Goal: Task Accomplishment & Management: Manage account settings

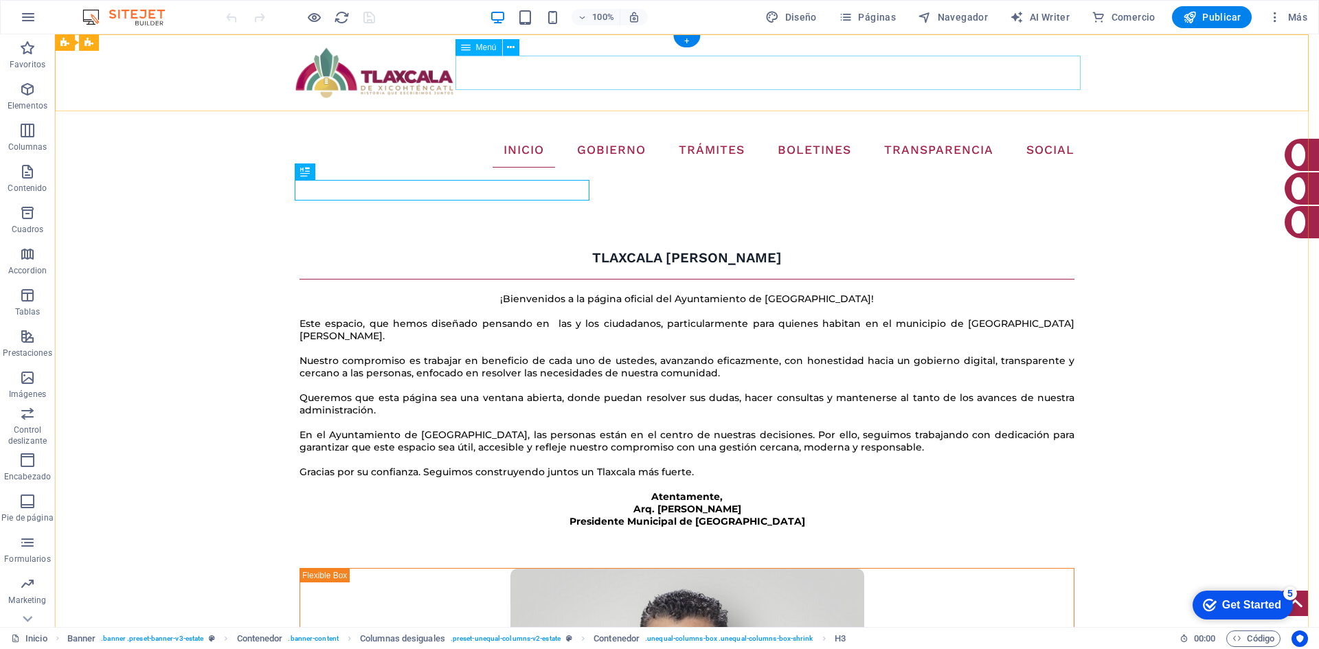
click at [908, 133] on nav "INICIO GOBIERNO CABILDO DIRECTORIO ORGANIGRAMA ARCHIVO TRÁMITES TESORERÍA BOLET…" at bounding box center [687, 150] width 797 height 34
select select
select select "9"
select select
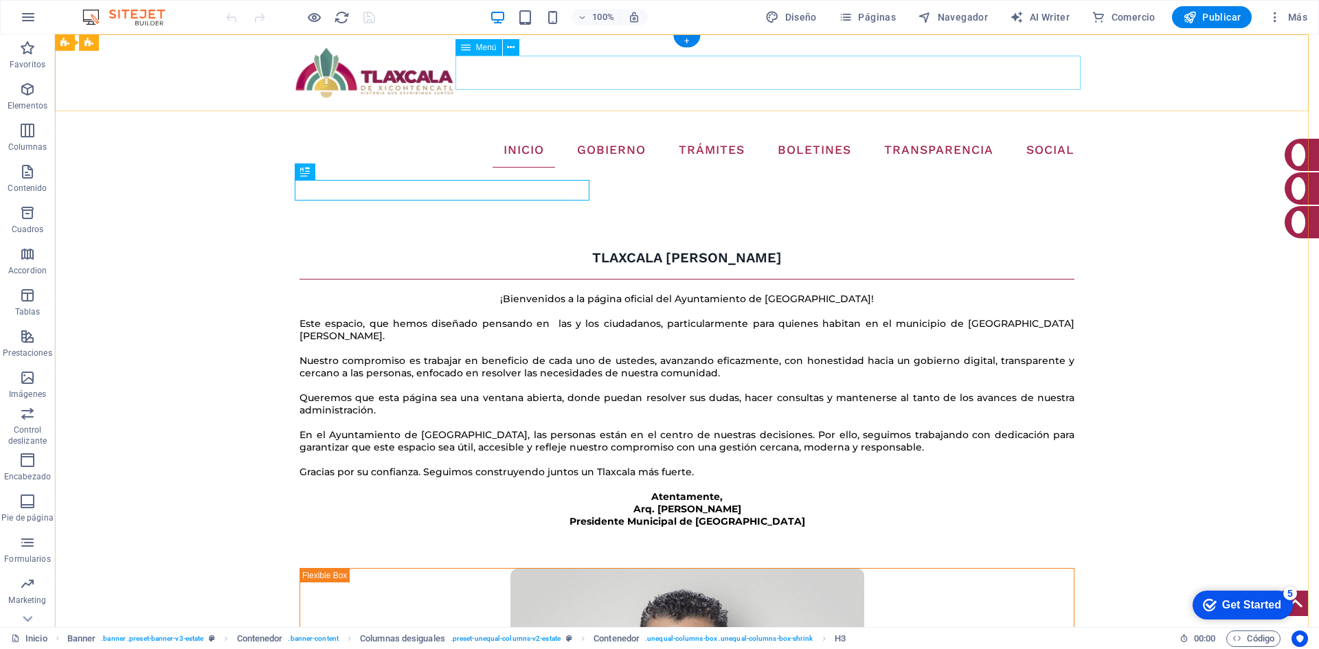
select select "10"
select select
select select "14"
select select
select select "12"
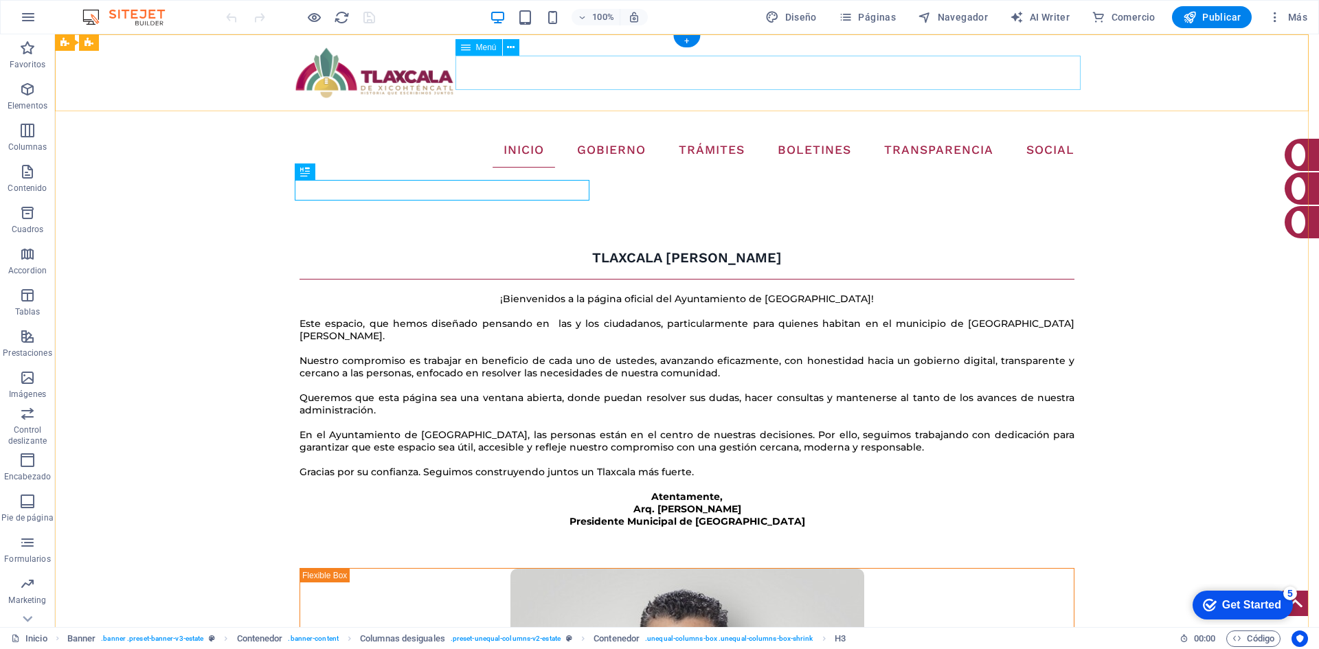
select select
select select "1"
select select
select select "23"
select select
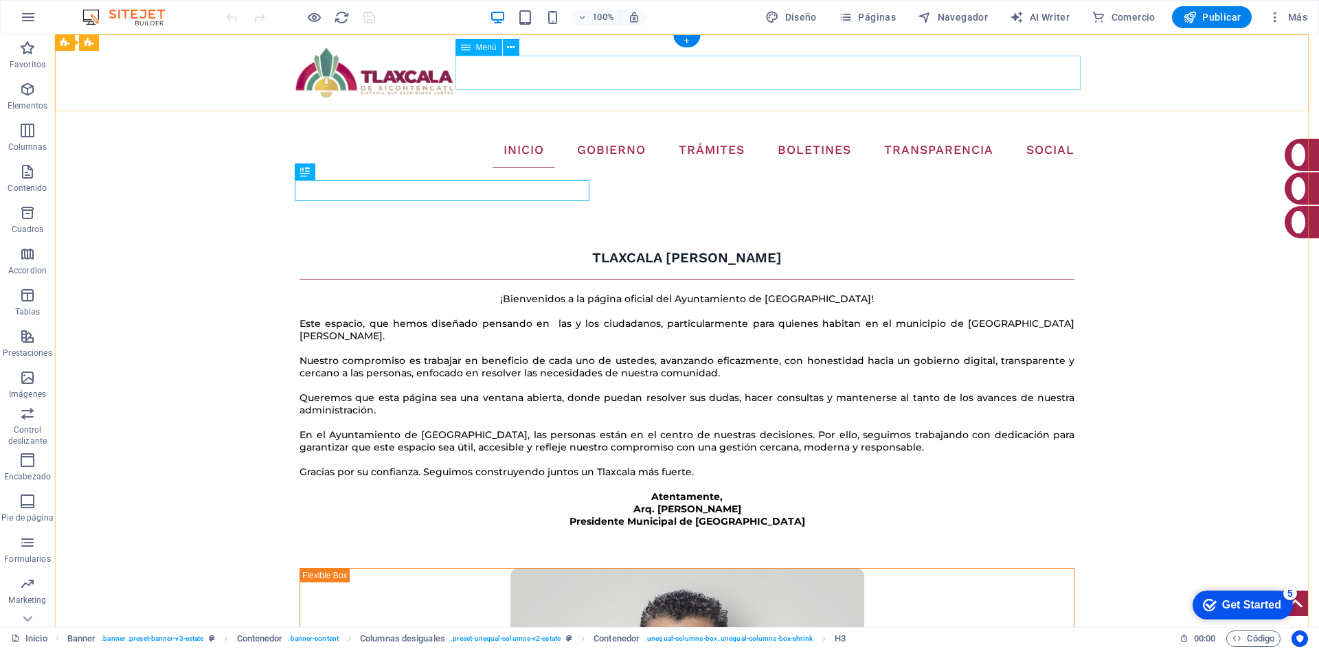
select select "5"
select select
select select "6"
select select
select select "21"
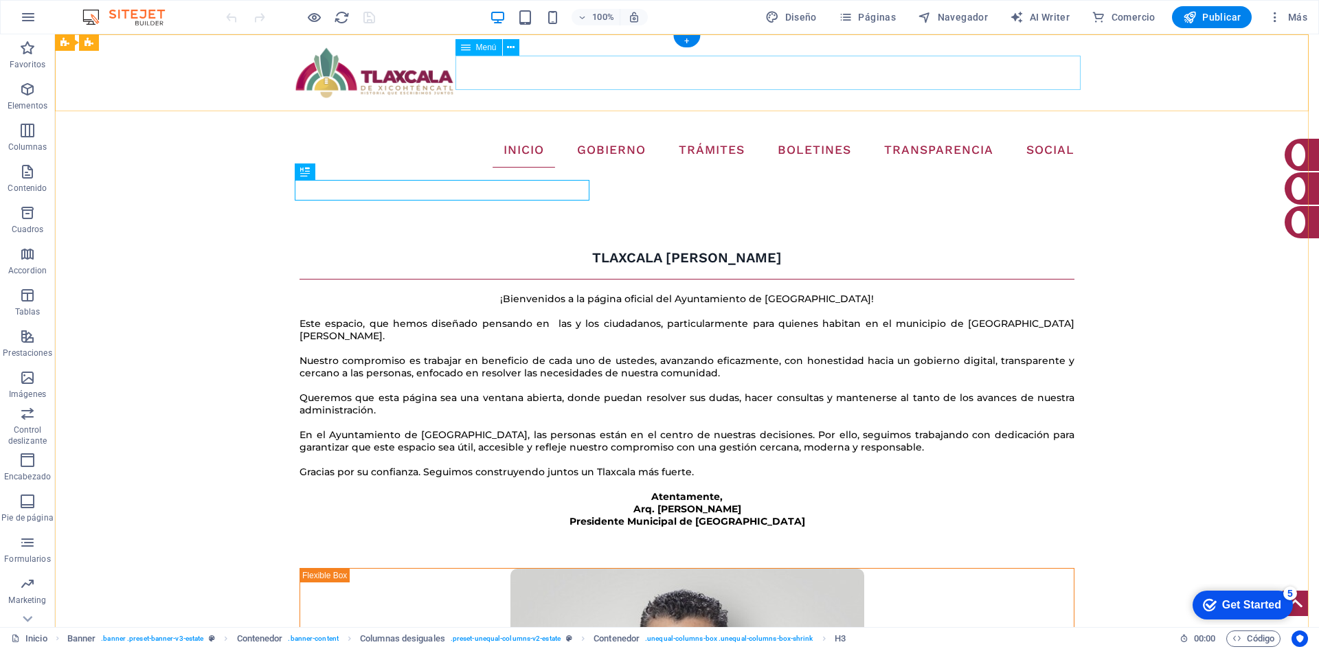
select select
select select "7"
select select
select select "31"
select select
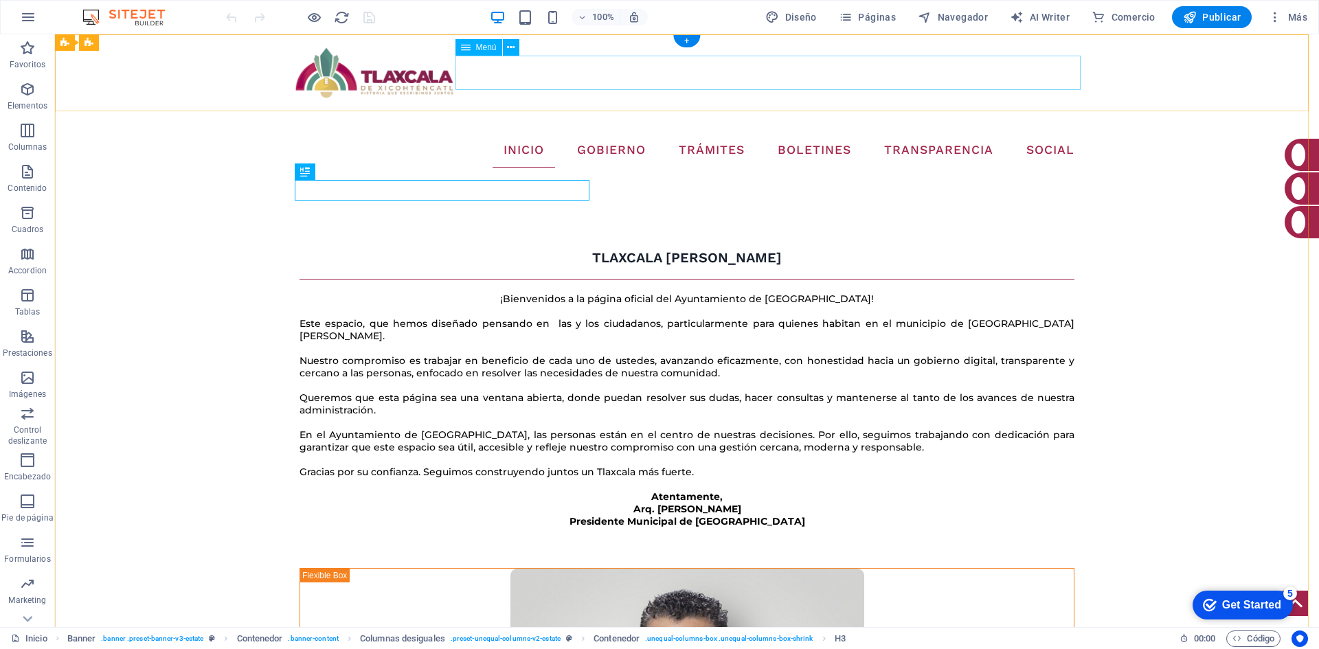
select select "32"
select select
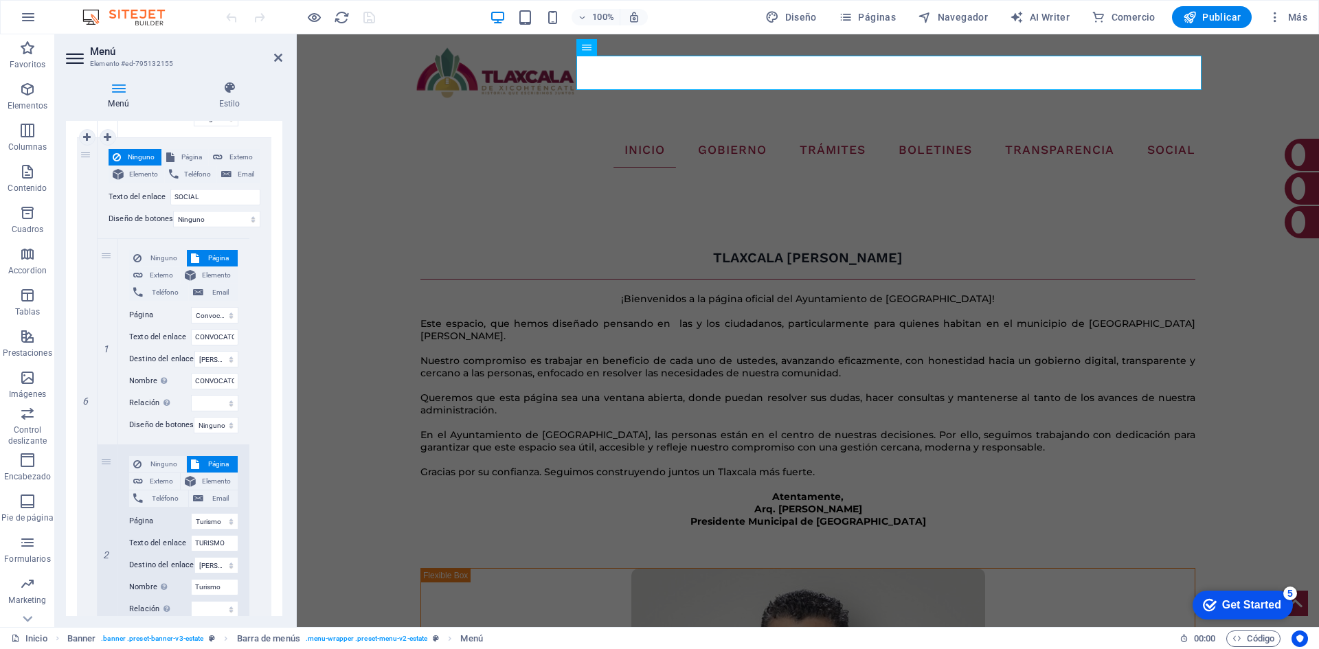
scroll to position [2624, 0]
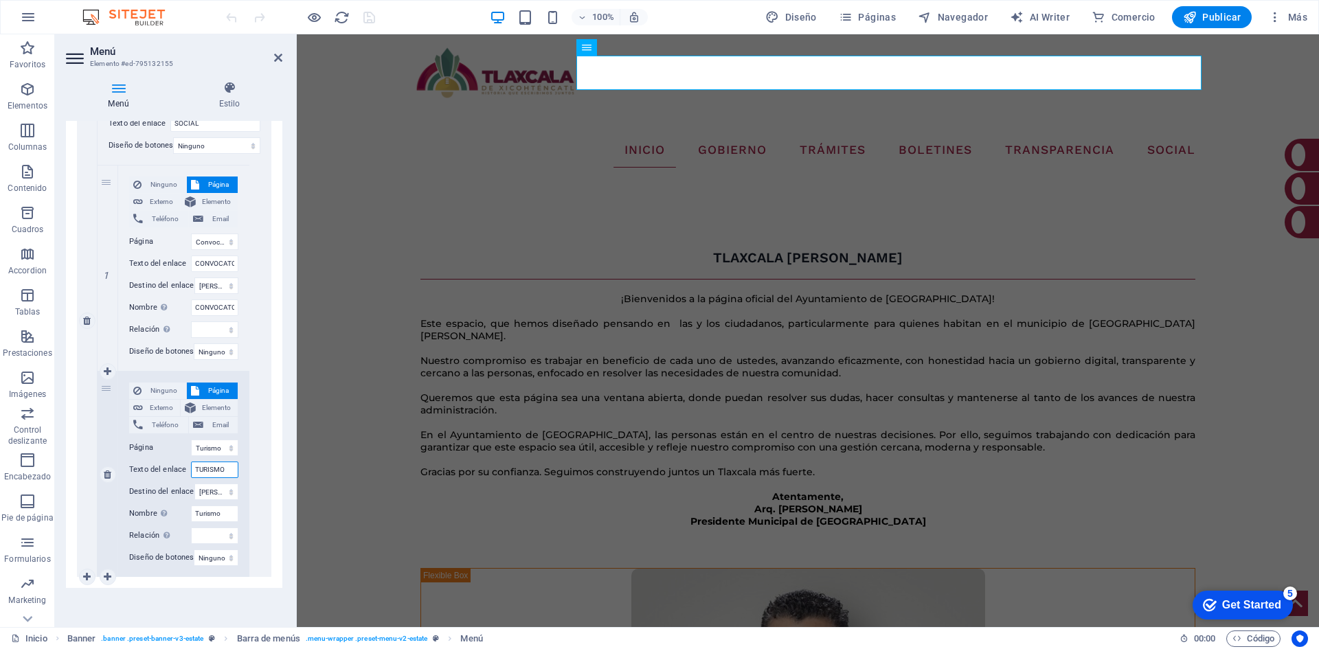
drag, startPoint x: 225, startPoint y: 465, endPoint x: 170, endPoint y: 460, distance: 55.9
click at [170, 462] on div "Texto del enlace TURISMO" at bounding box center [183, 470] width 109 height 16
type input "LOCAL"
select select
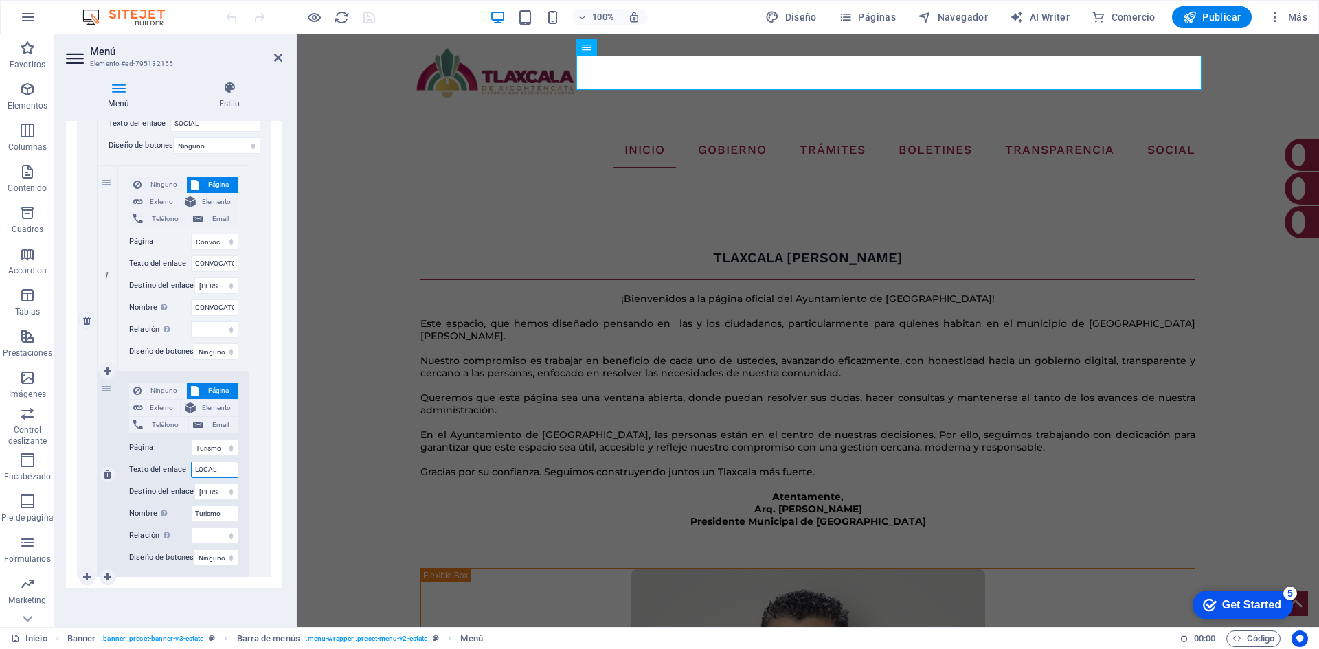
select select
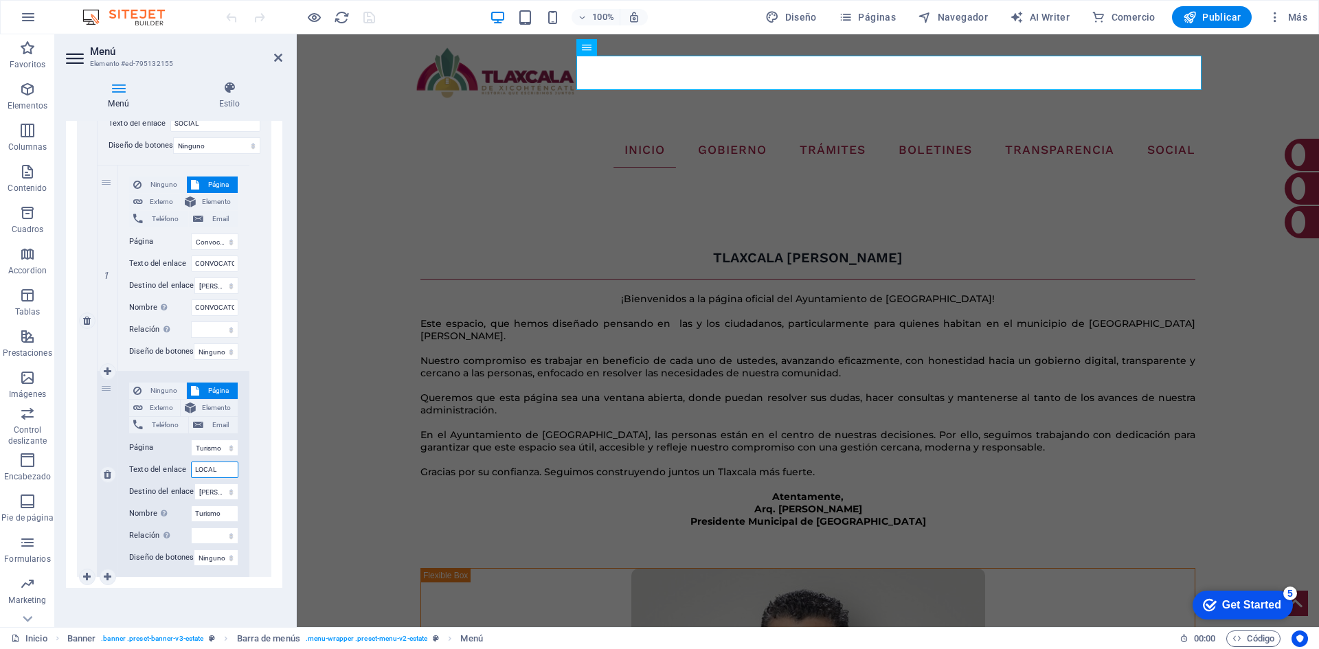
select select
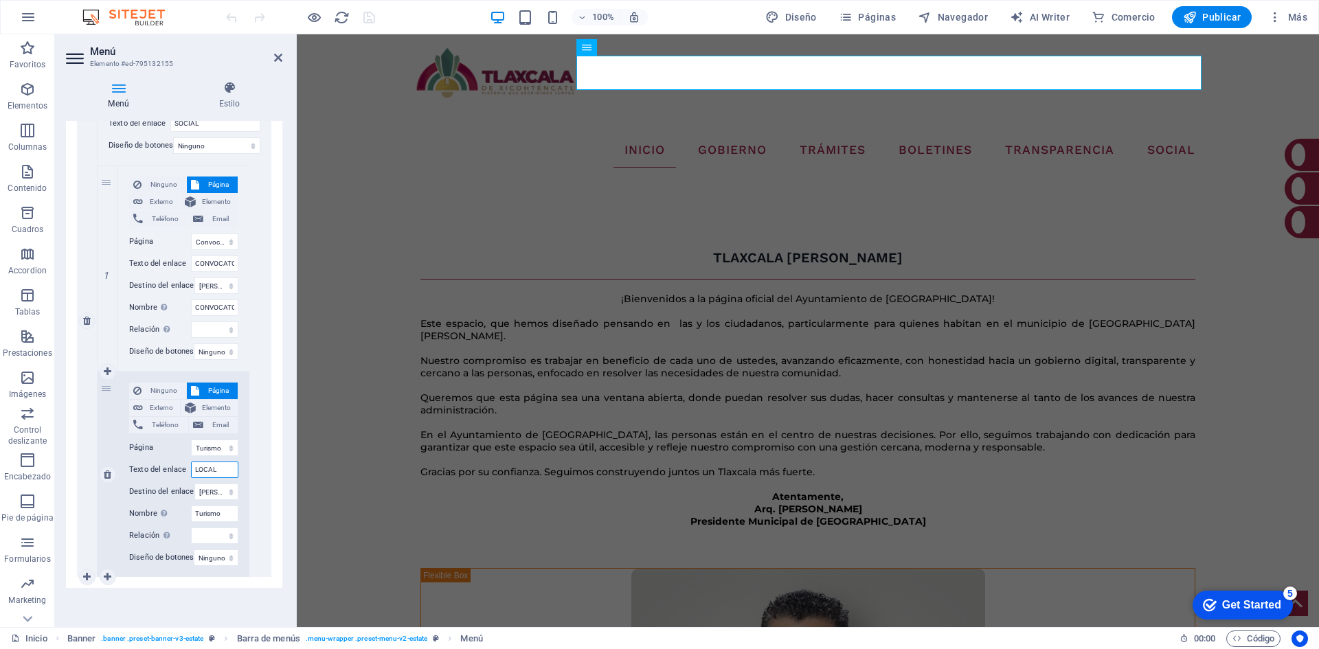
select select
type input "LOCAL"
click at [216, 444] on select "Inicio Tramites-Tesoreria Noticias Tu Gobierno Contacto Transparencia SEVAC NOR…" at bounding box center [214, 448] width 47 height 16
click at [216, 440] on select "Inicio Tramites-Tesoreria Noticias Tu Gobierno Contacto Transparencia SEVAC NOR…" at bounding box center [214, 448] width 47 height 16
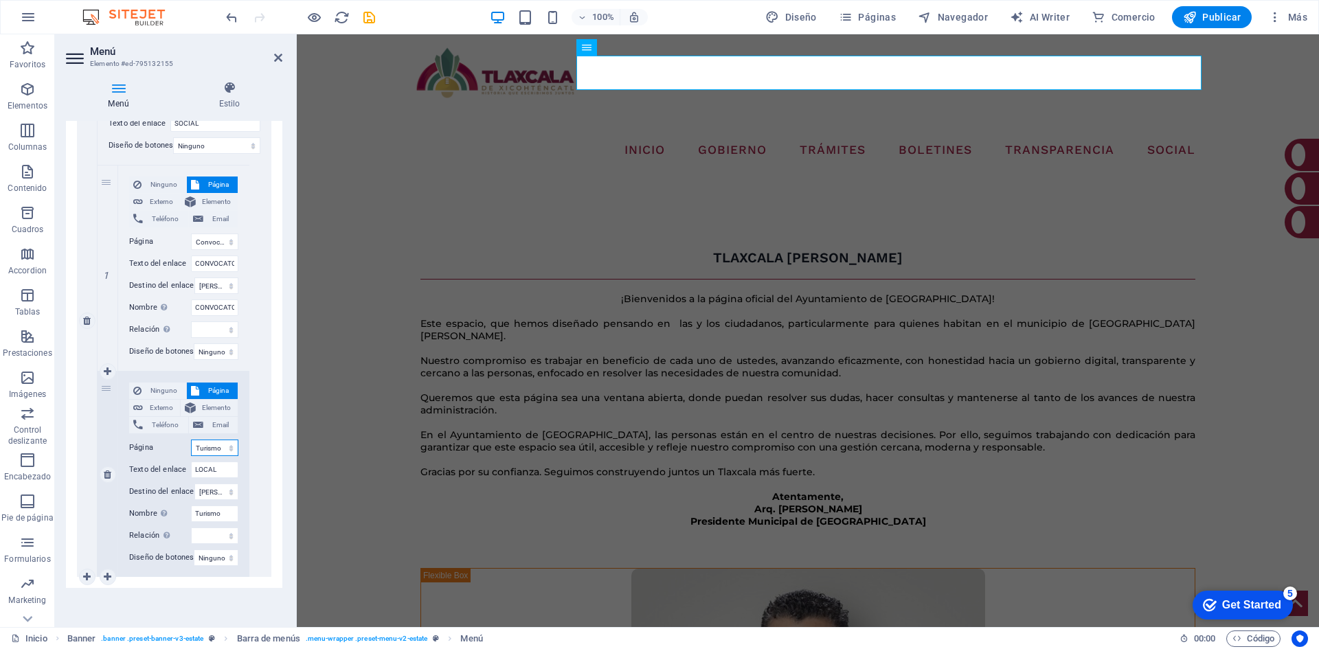
click at [191, 440] on select "Inicio Tramites-Tesoreria Noticias Tu Gobierno Contacto Transparencia SEVAC NOR…" at bounding box center [214, 448] width 47 height 16
click at [878, 17] on span "Páginas" at bounding box center [867, 17] width 57 height 14
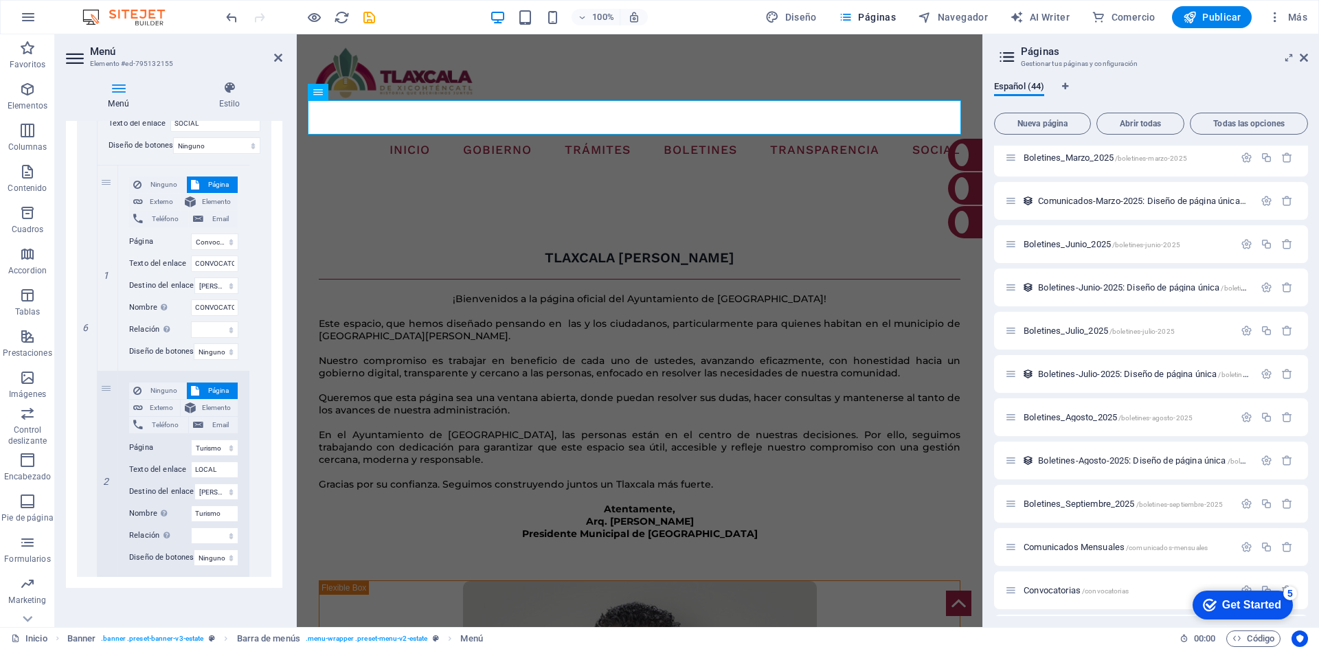
scroll to position [1434, 0]
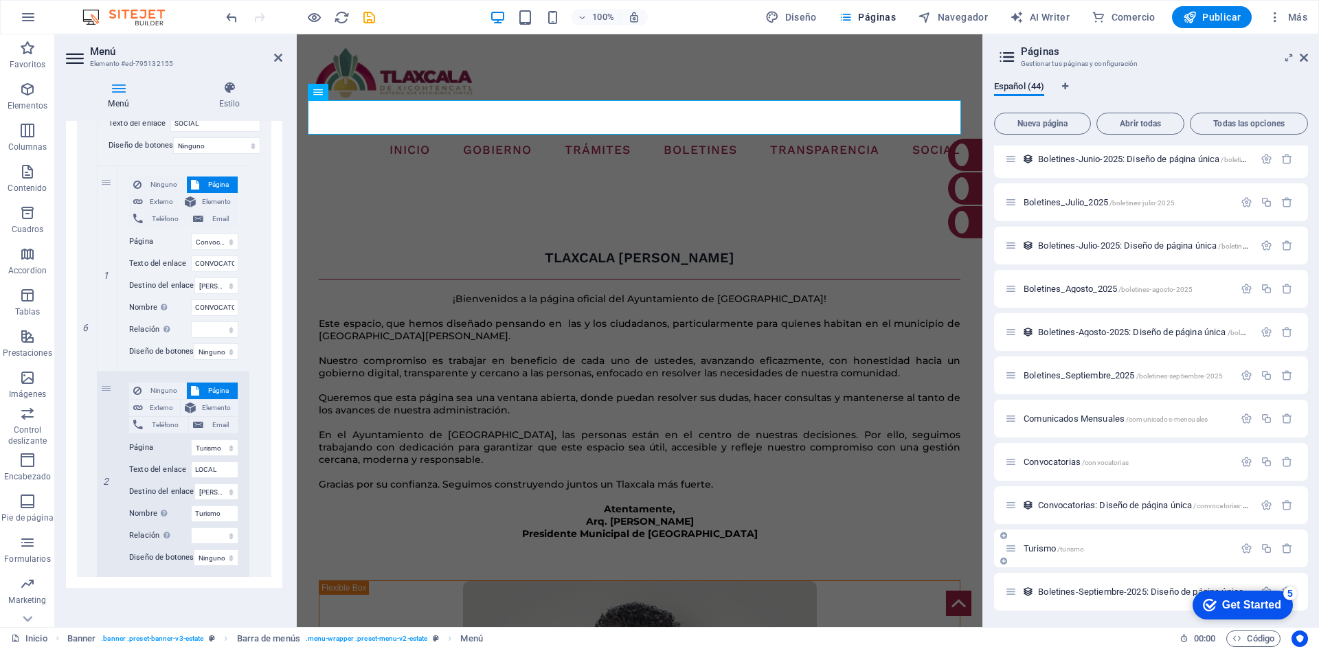
click at [1037, 551] on span "Turismo /turismo" at bounding box center [1054, 548] width 60 height 10
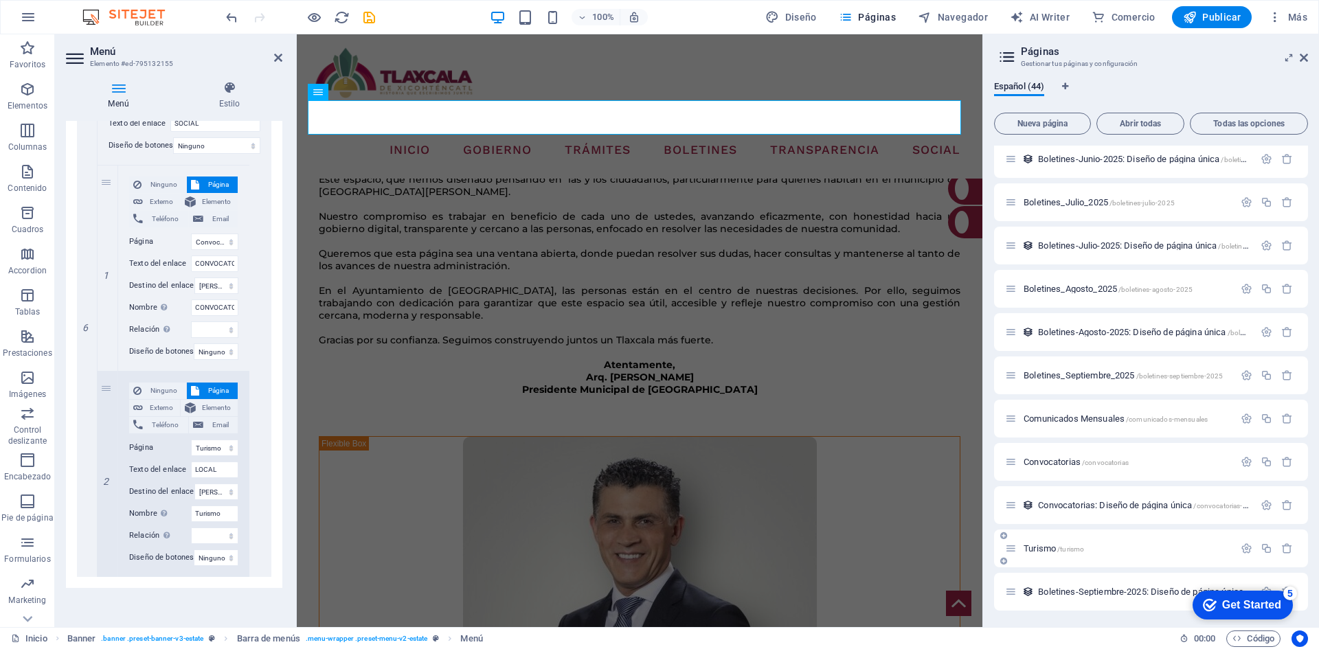
scroll to position [1399, 0]
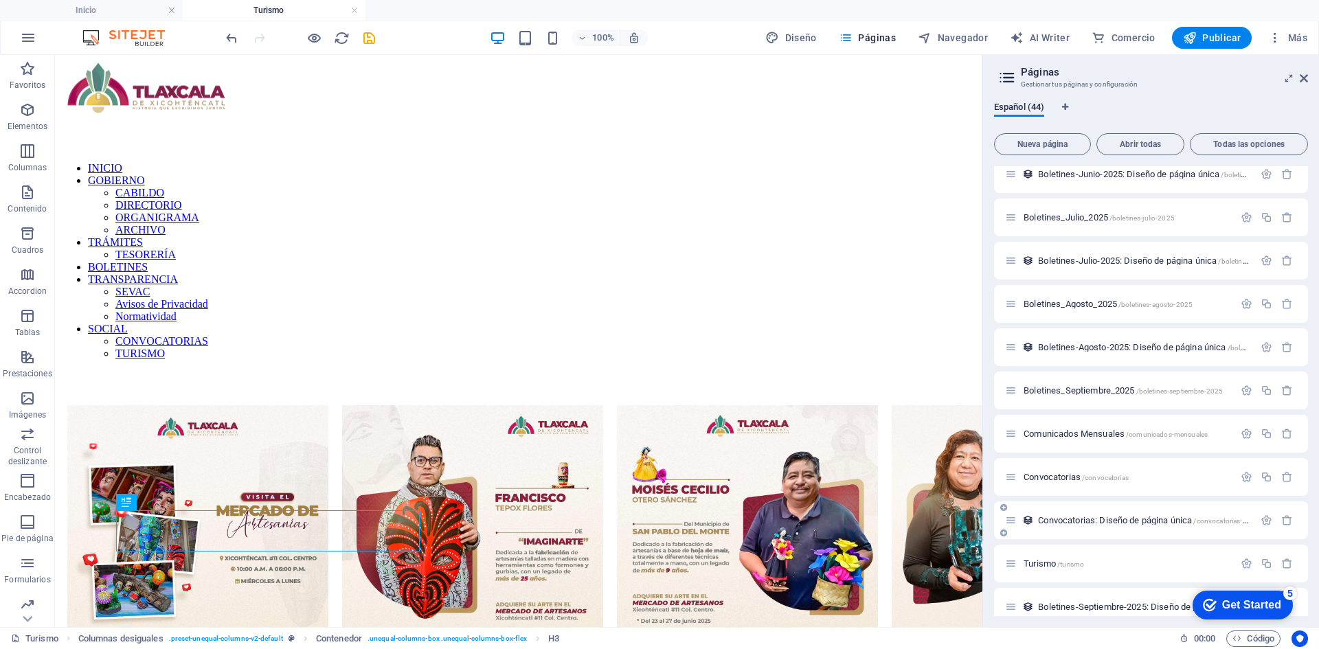
scroll to position [1454, 0]
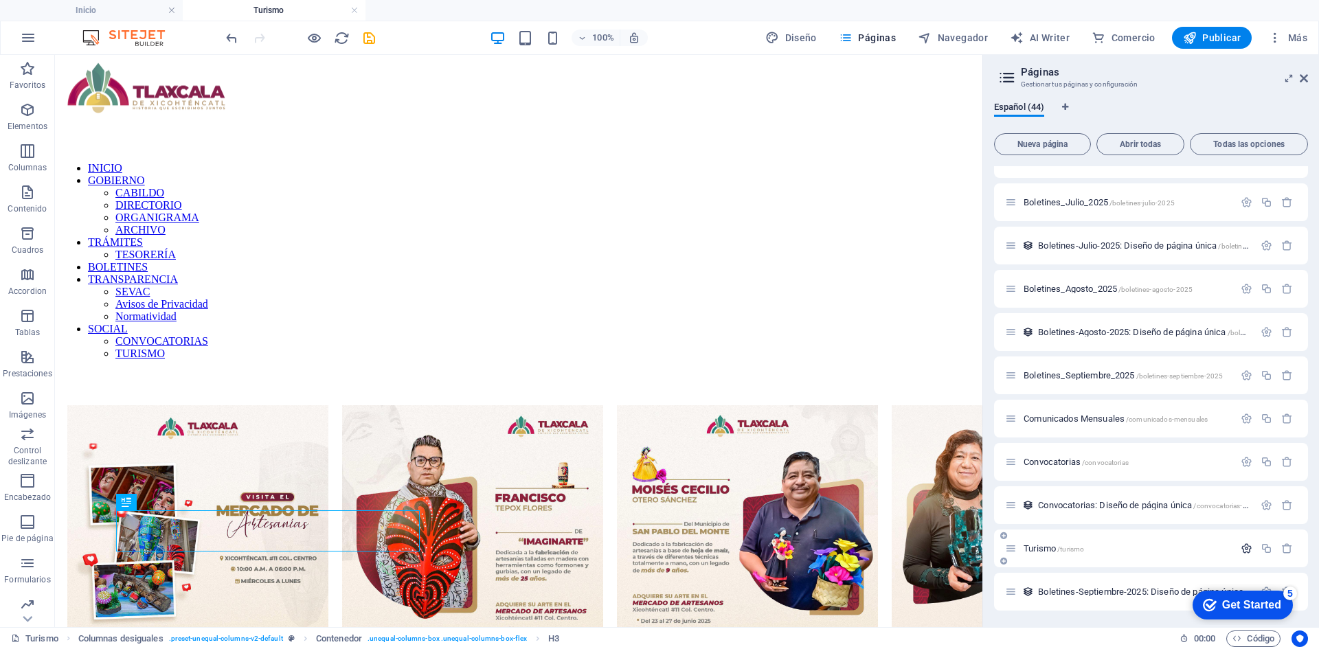
click at [1250, 552] on icon "button" at bounding box center [1247, 549] width 12 height 12
drag, startPoint x: 1051, startPoint y: 600, endPoint x: 996, endPoint y: 593, distance: 55.5
type input "l"
type input "/lo"
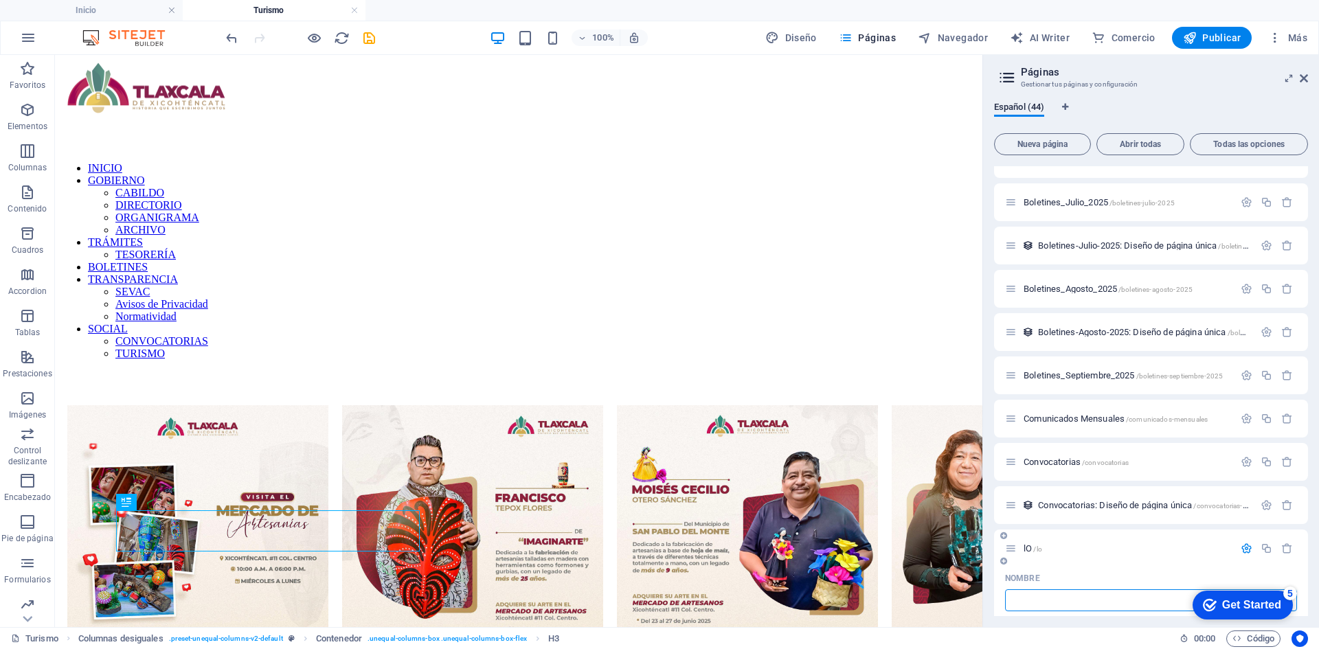
type input "L"
type input "/"
type input "Local"
type input "/local"
type input "Local"
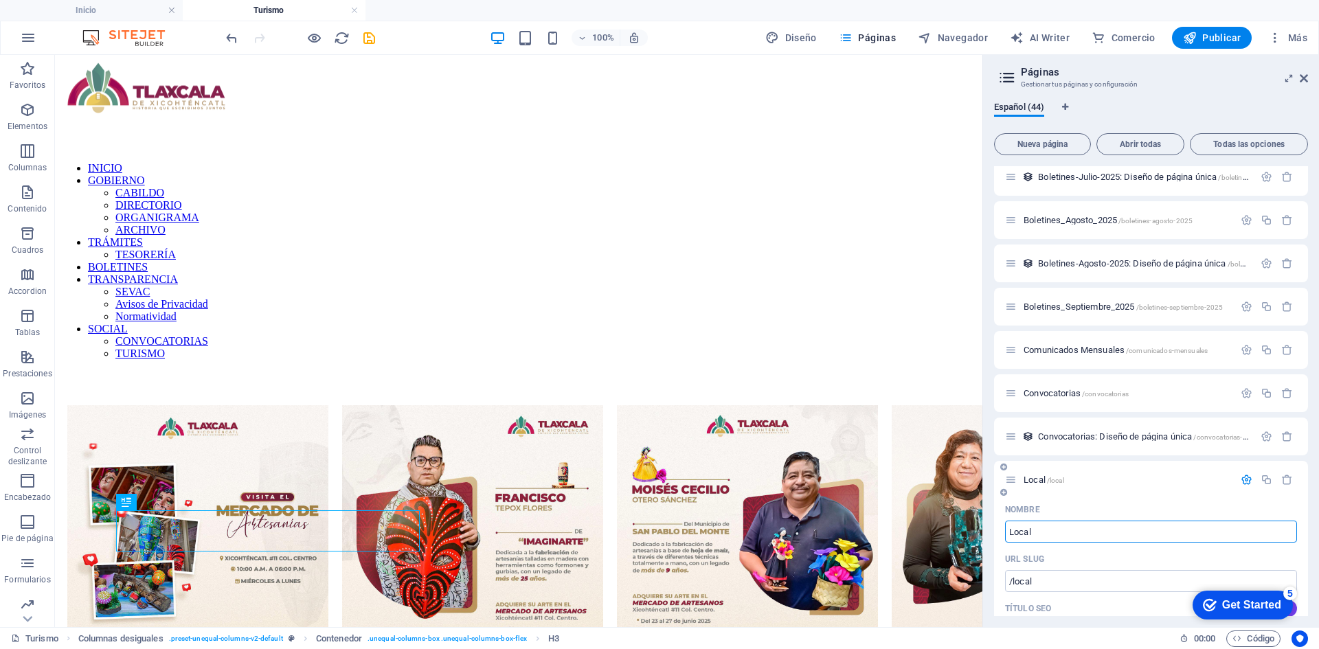
type input "Local"
click at [1247, 479] on icon "button" at bounding box center [1247, 480] width 12 height 12
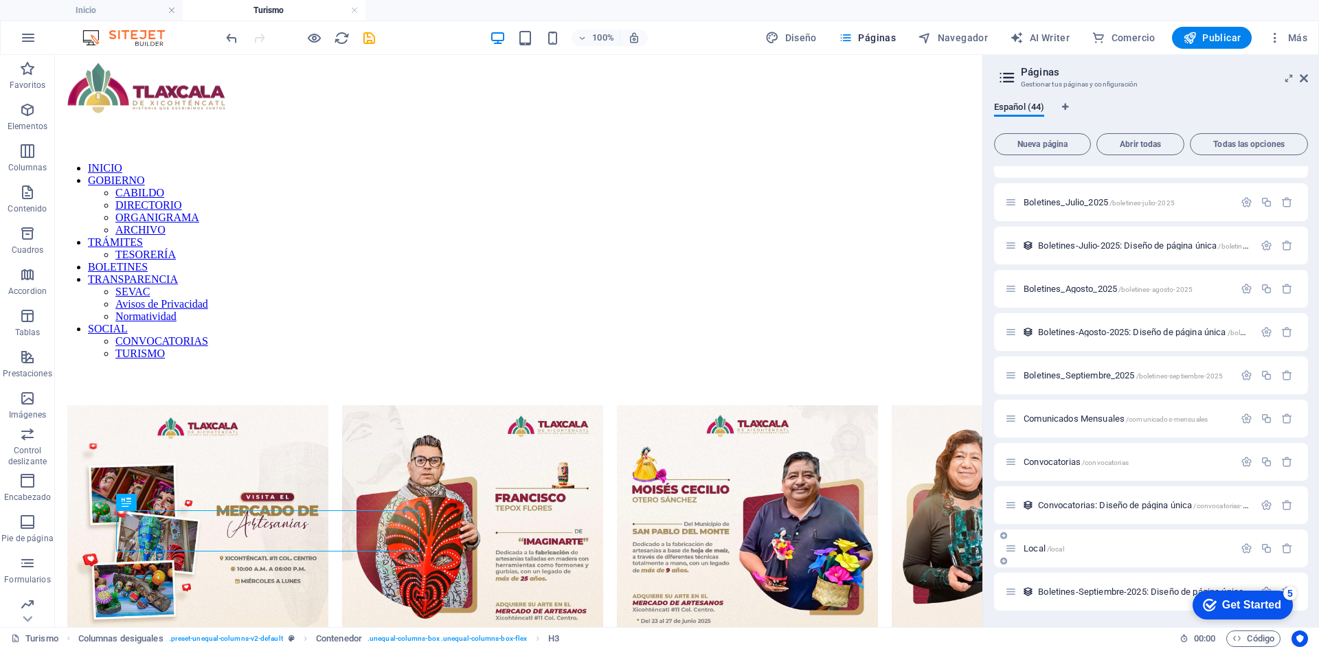
click at [1025, 547] on span "Local /local" at bounding box center [1044, 548] width 41 height 10
click at [1051, 548] on span "/local" at bounding box center [1055, 550] width 17 height 8
click at [1070, 551] on p "Local /local" at bounding box center [1127, 548] width 206 height 9
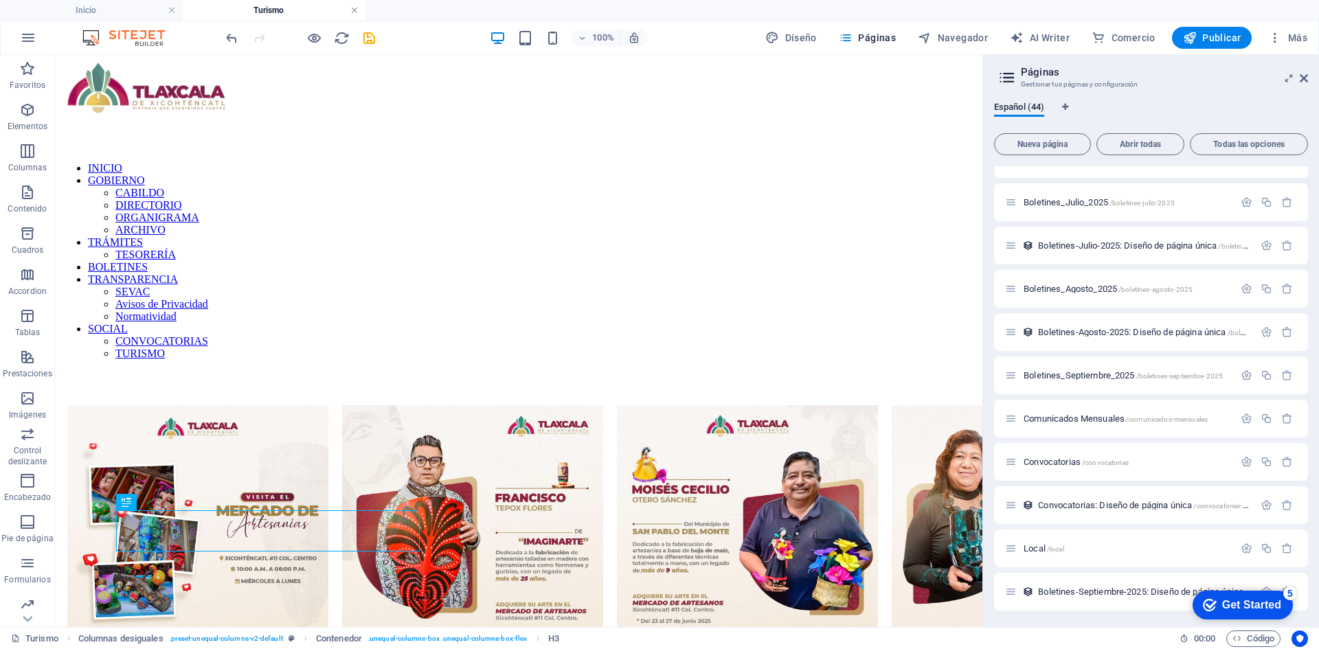
click at [352, 9] on link at bounding box center [354, 10] width 8 height 13
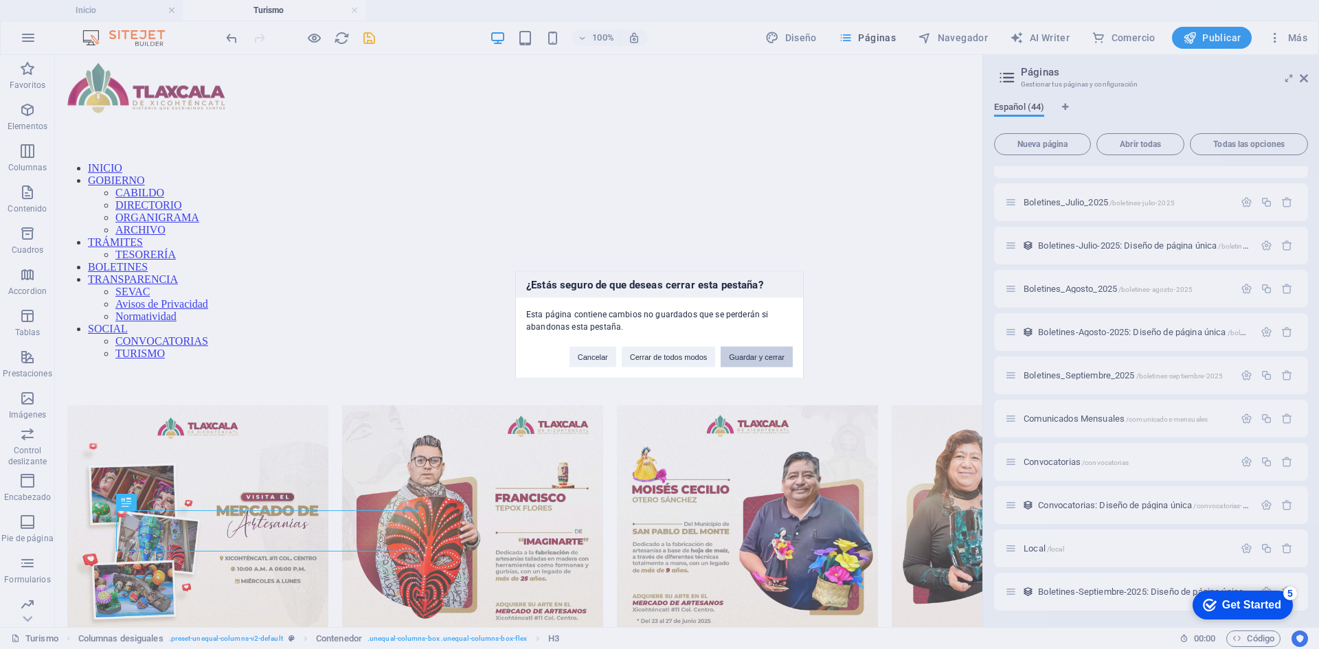
click at [751, 352] on button "Guardar y cerrar" at bounding box center [757, 356] width 72 height 21
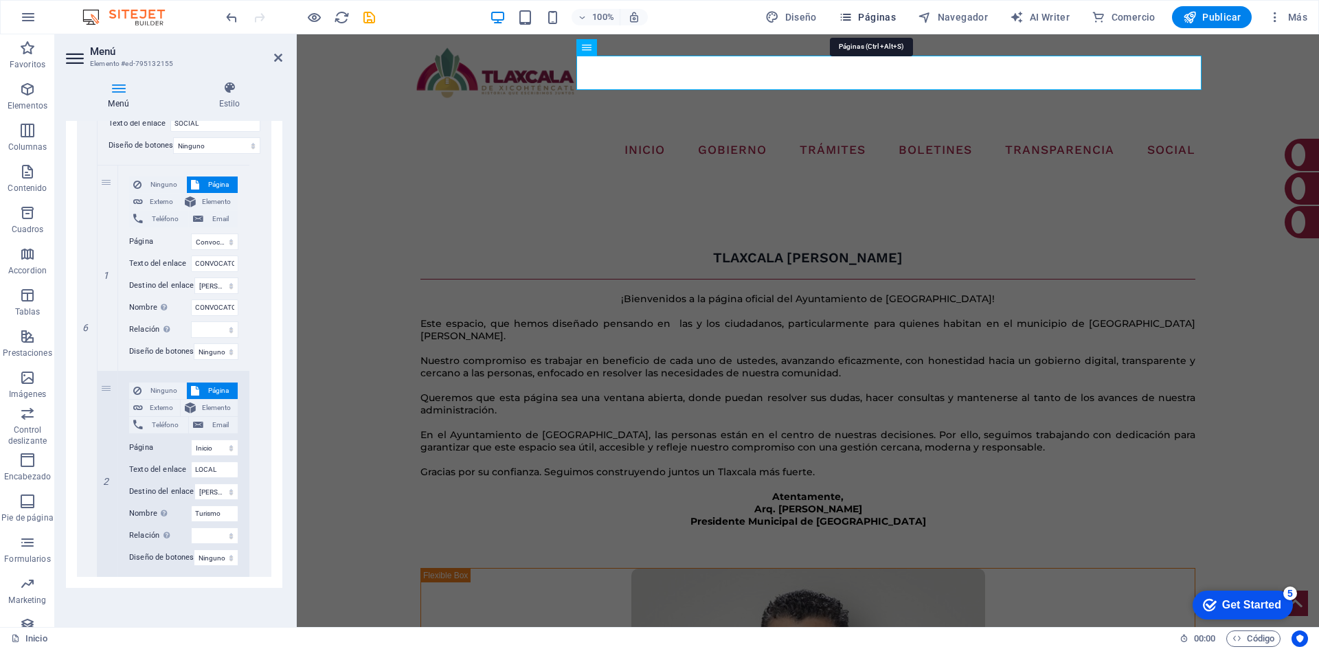
click at [899, 18] on button "Páginas" at bounding box center [867, 17] width 68 height 22
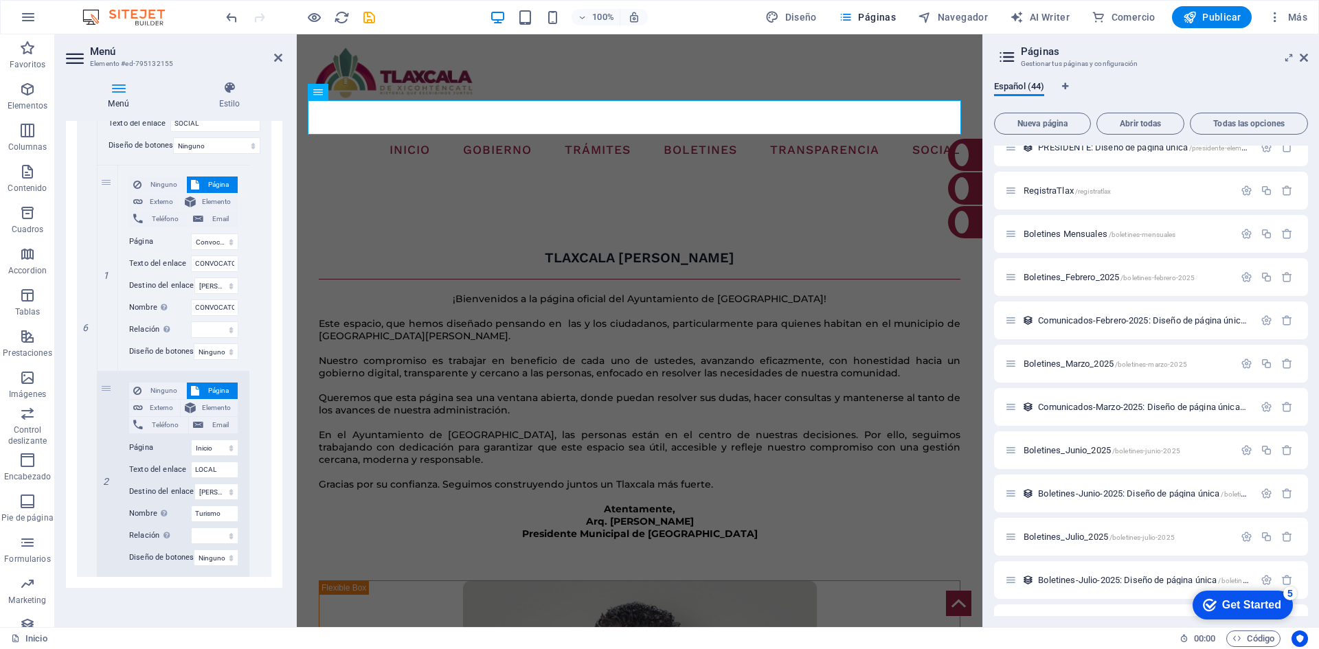
scroll to position [1434, 0]
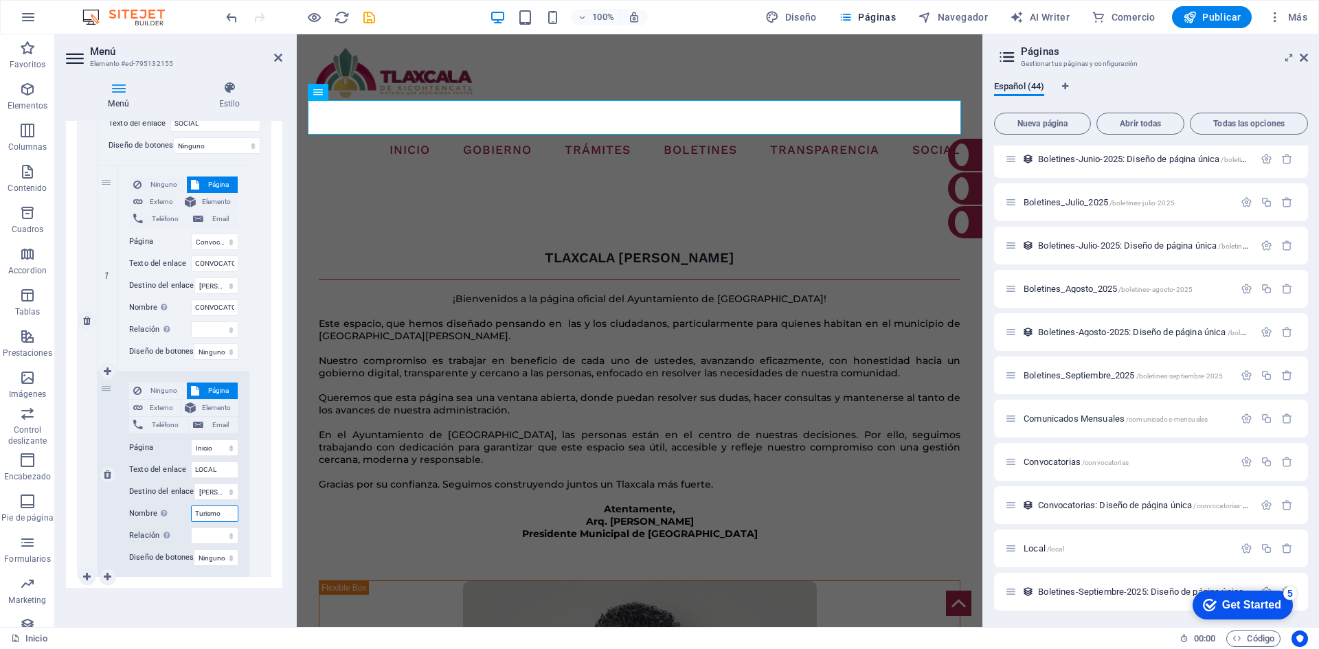
drag, startPoint x: 221, startPoint y: 537, endPoint x: 184, endPoint y: 534, distance: 37.2
click at [184, 522] on div "Nombre Una descripción adicional del enlace no debería ser igual al texto del e…" at bounding box center [183, 514] width 109 height 16
type input "Local"
select select
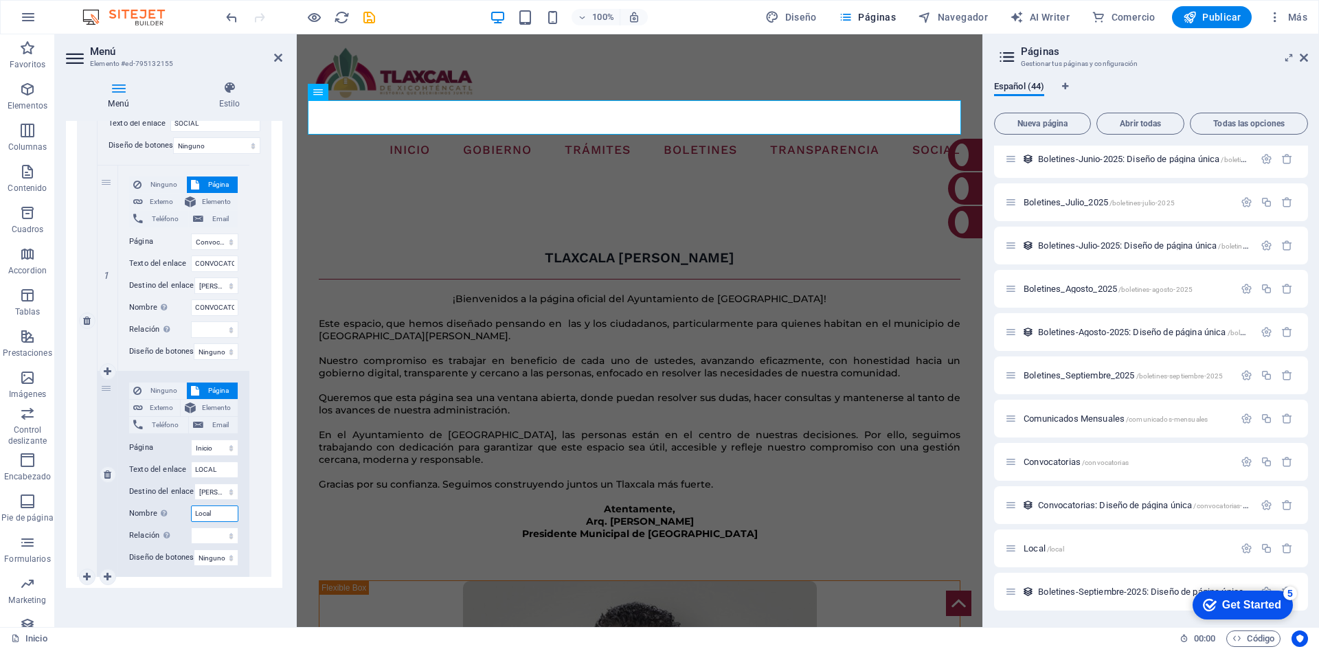
select select
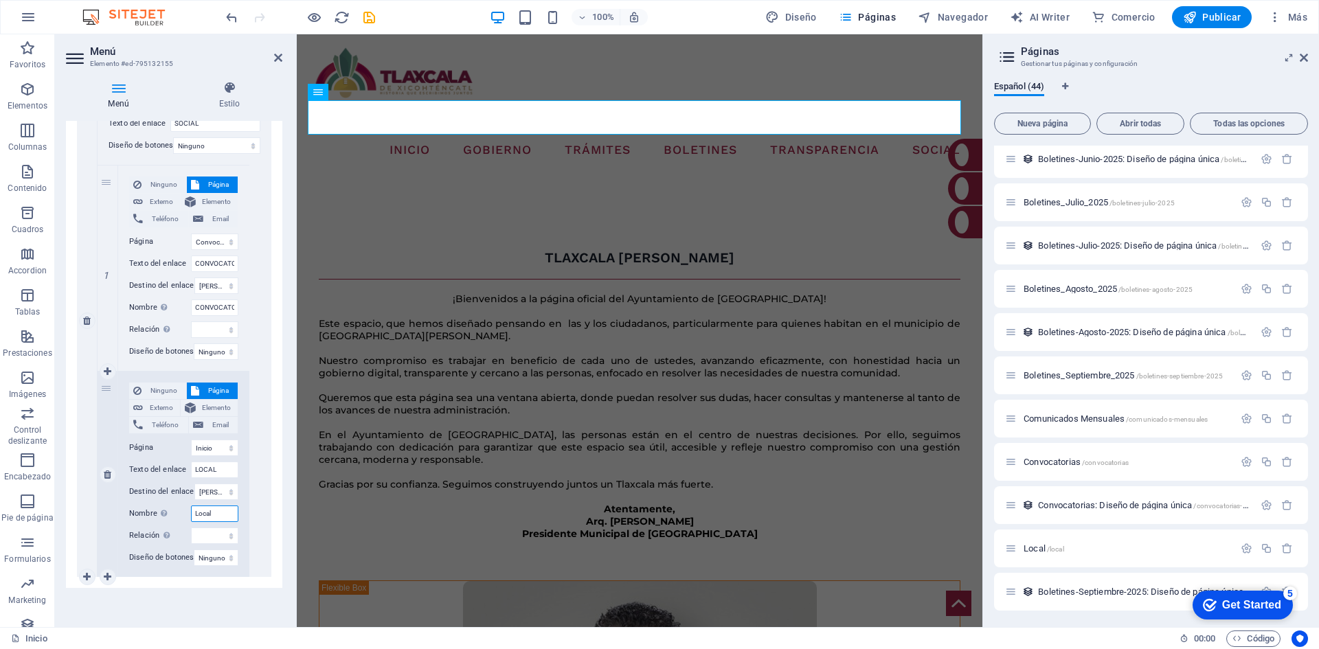
select select
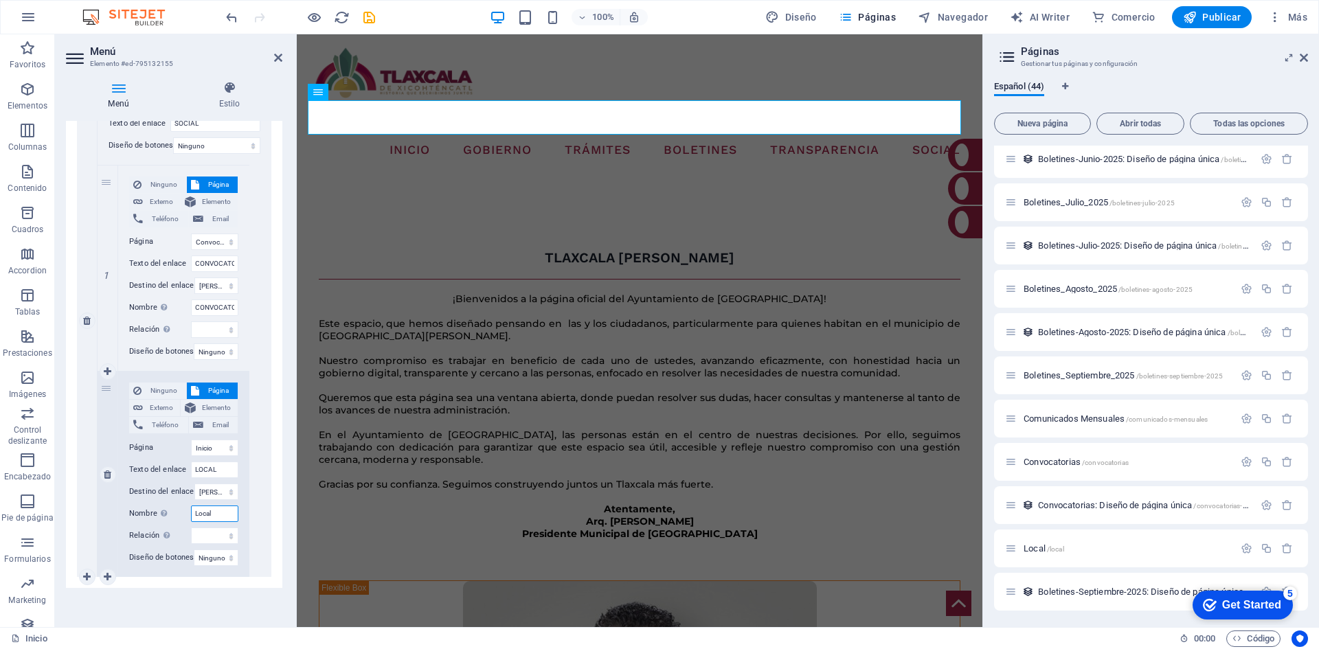
select select
type input "Local"
click at [366, 13] on icon "save" at bounding box center [369, 18] width 16 height 16
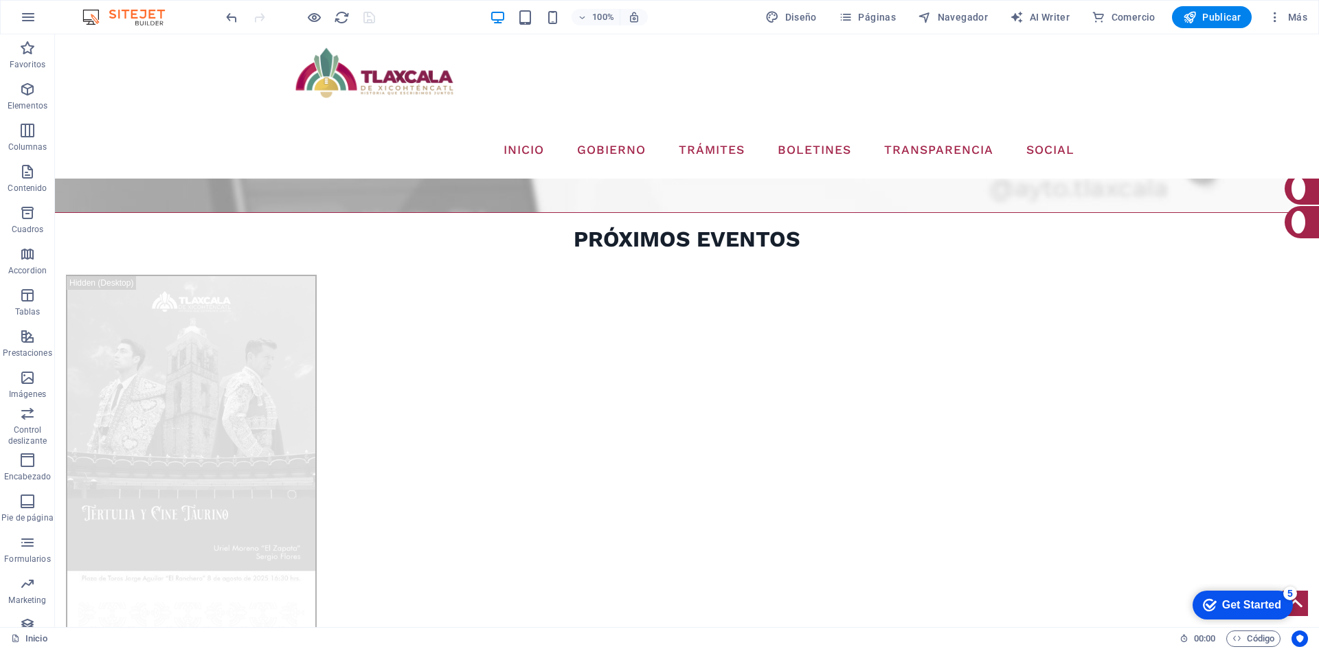
scroll to position [1168, 0]
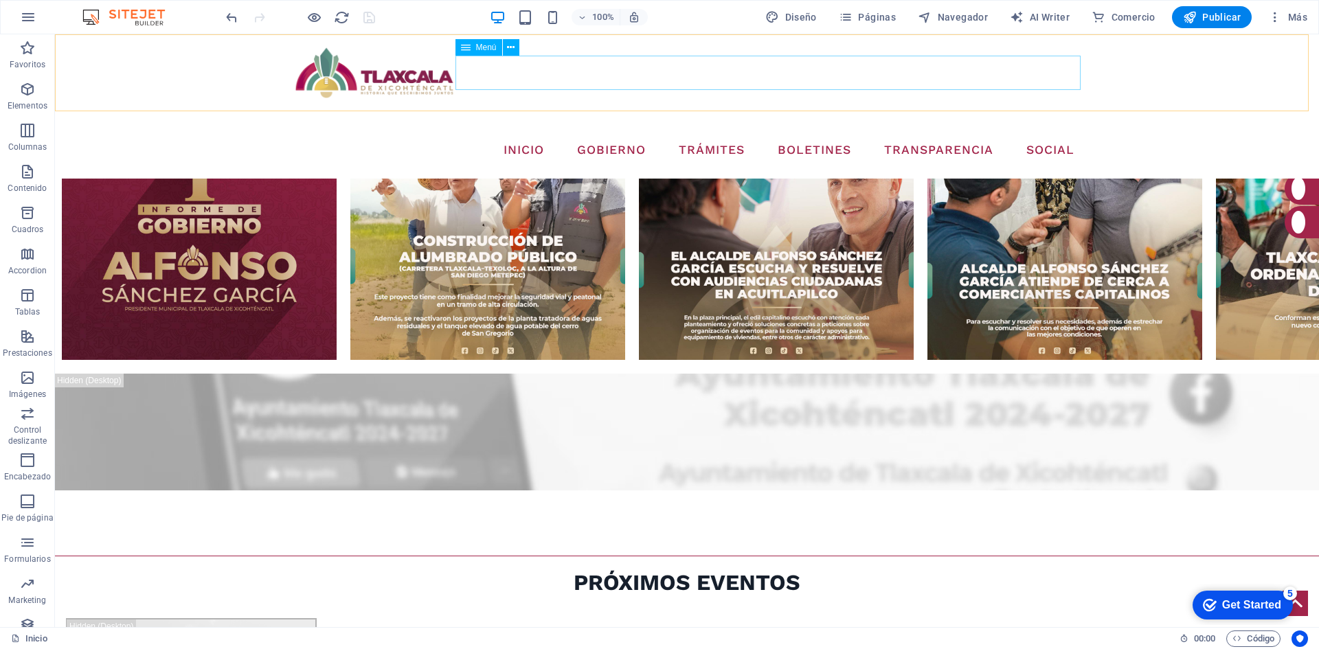
click at [485, 133] on nav "INICIO GOBIERNO CABILDO DIRECTORIO ORGANIGRAMA ARCHIVO TRÁMITES TESORERÍA BOLET…" at bounding box center [687, 150] width 797 height 34
select select
select select "9"
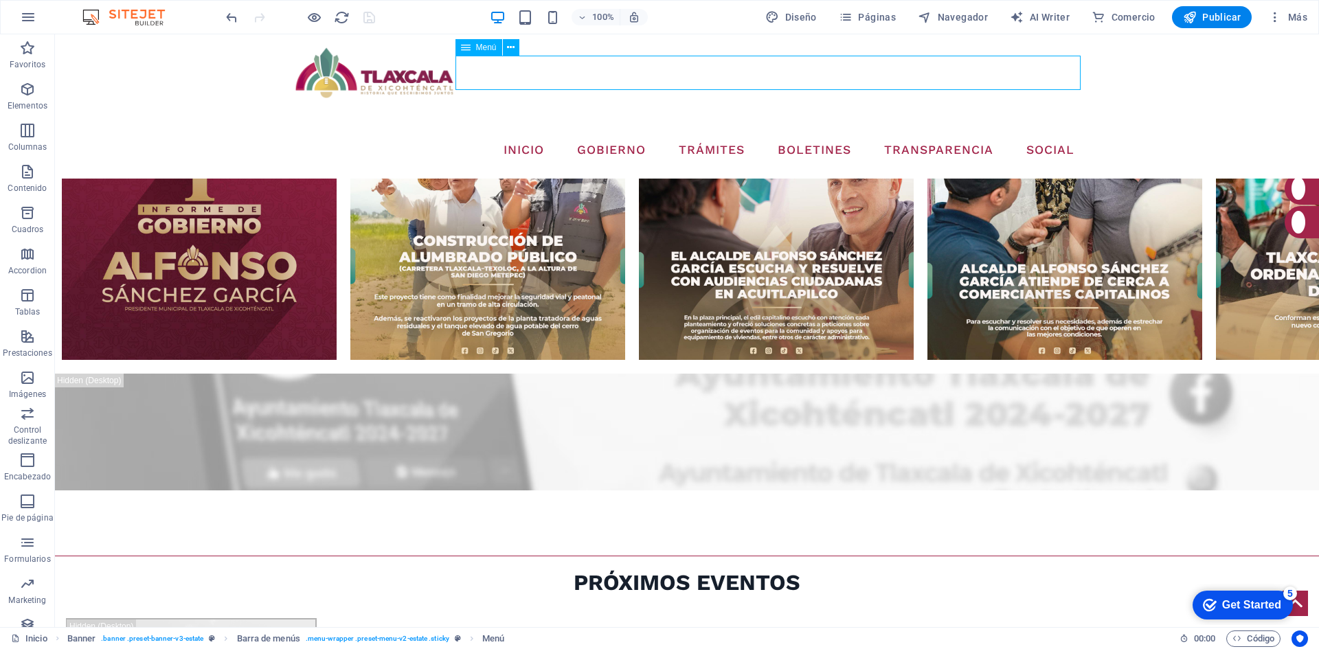
select select
select select "10"
select select
select select "14"
select select
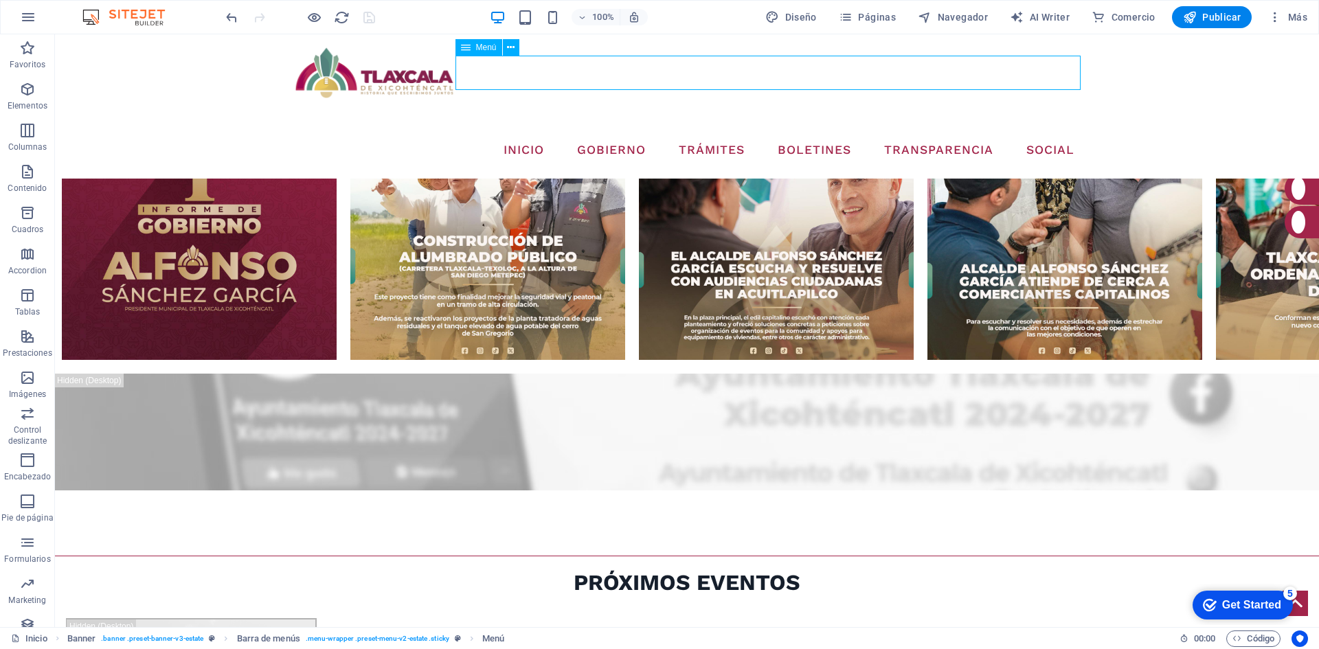
select select "12"
select select
select select "1"
select select
select select "23"
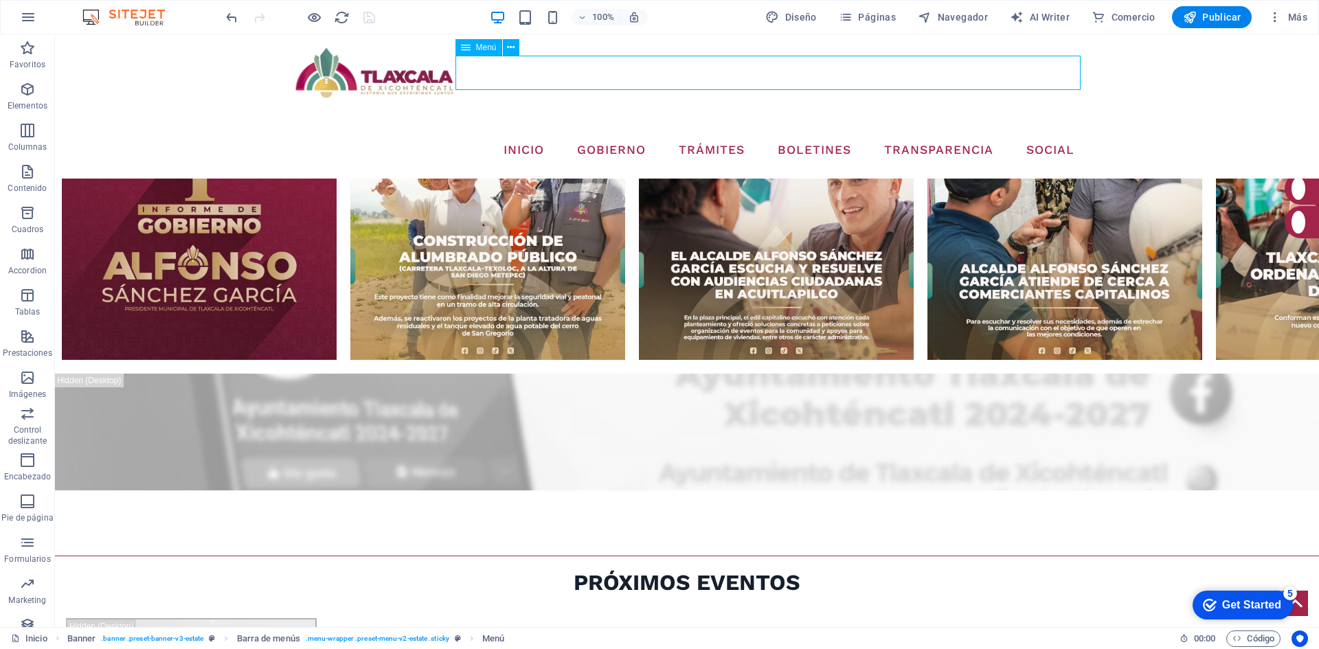
select select
select select "5"
select select
select select "6"
select select
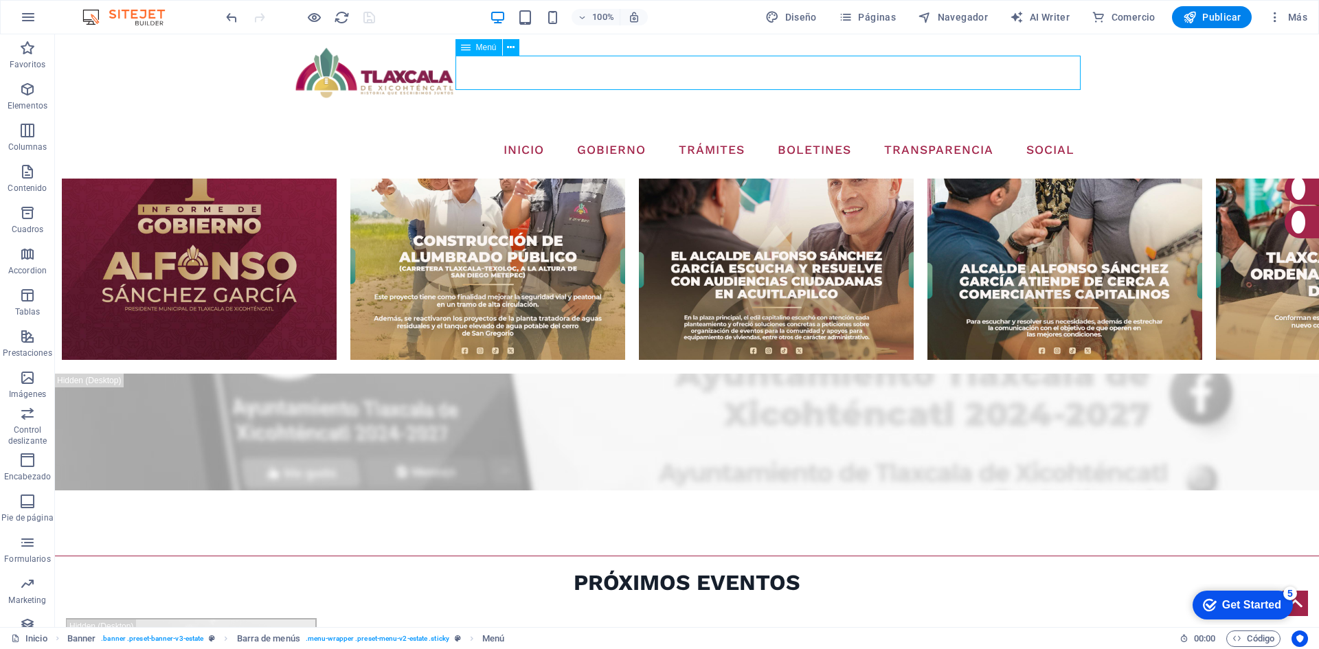
select select "21"
select select
select select "7"
select select
select select "31"
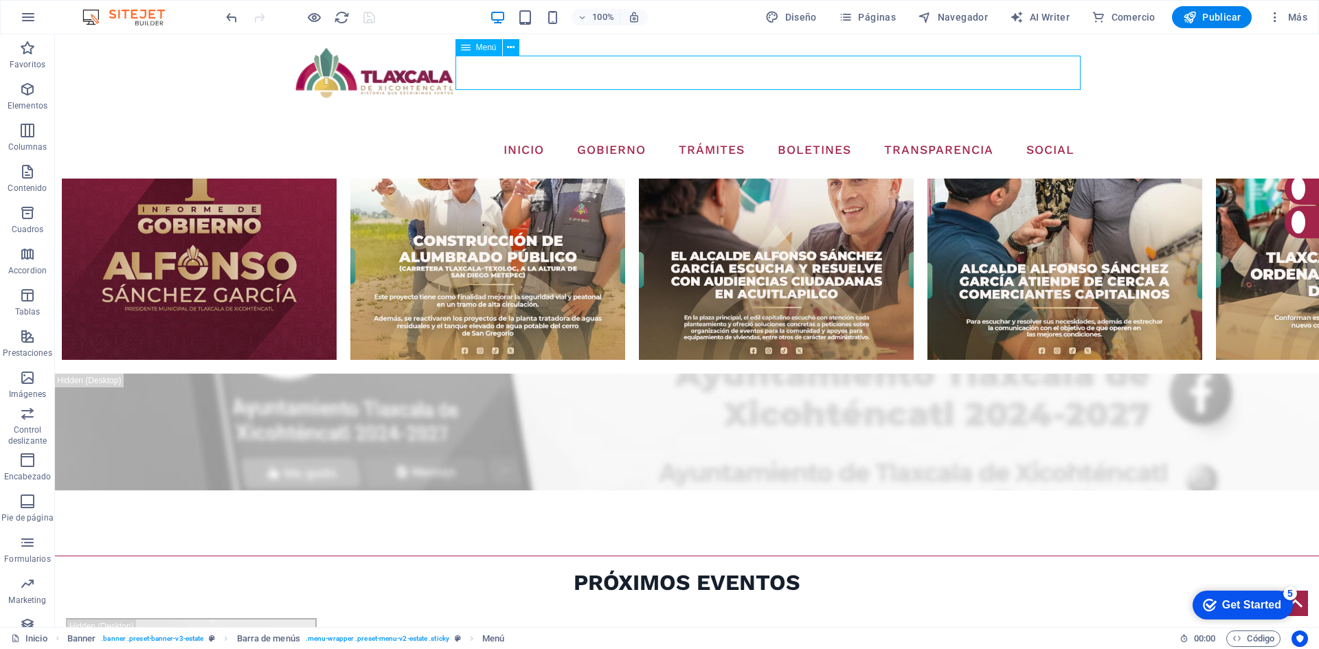
select select
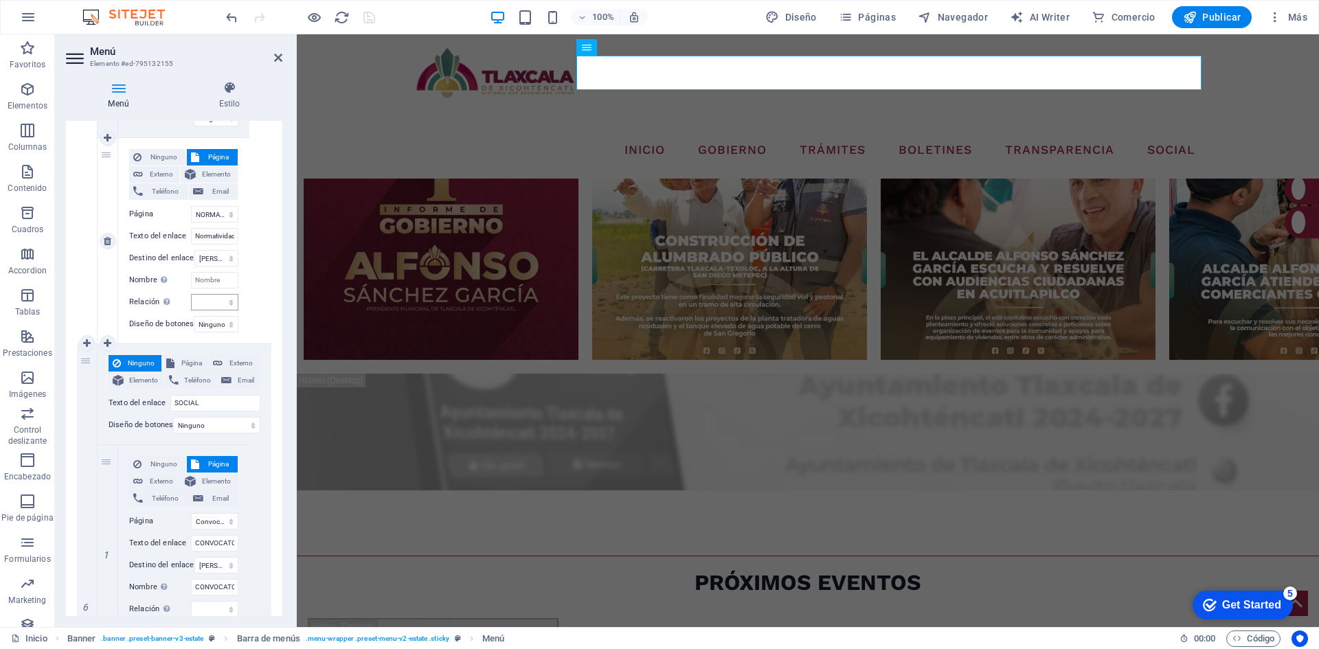
scroll to position [2624, 0]
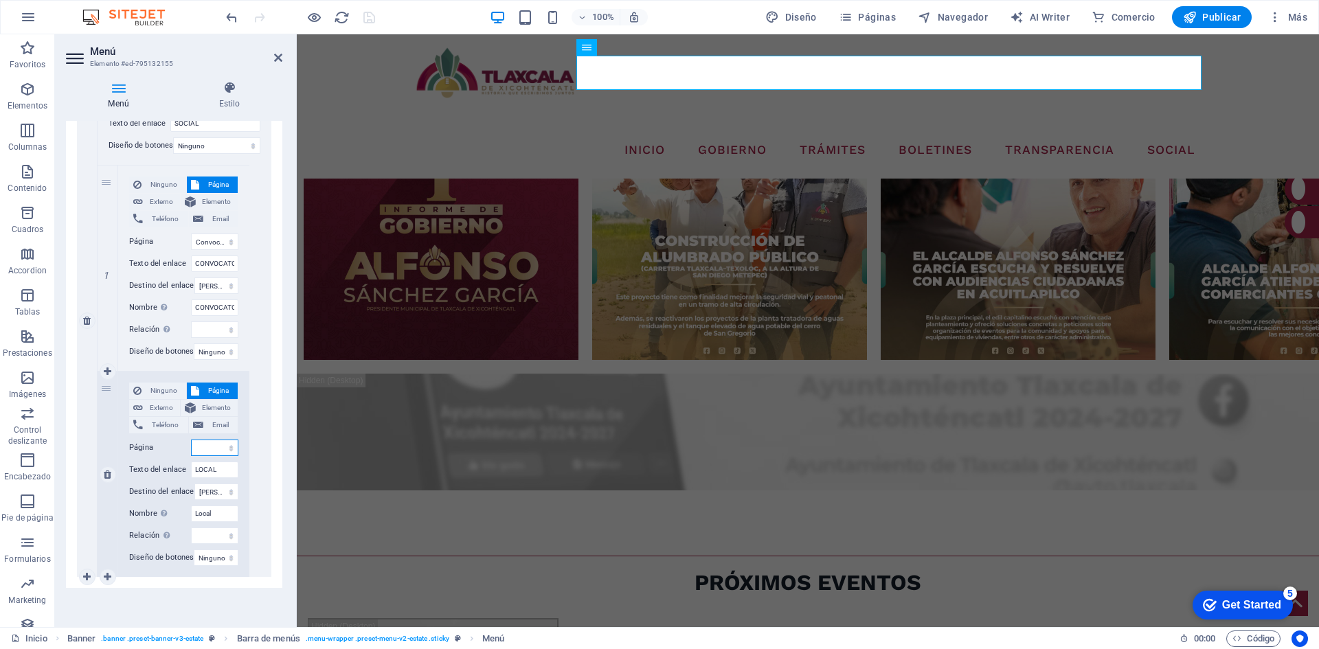
click at [227, 440] on select "Inicio Tramites-Tesoreria Noticias Tu Gobierno Contacto Transparencia SEVAC NOR…" at bounding box center [214, 448] width 47 height 16
select select "32"
click at [191, 440] on select "Inicio Tramites-Tesoreria Noticias Tu Gobierno Contacto Transparencia SEVAC NOR…" at bounding box center [214, 448] width 47 height 16
select select "0"
select select
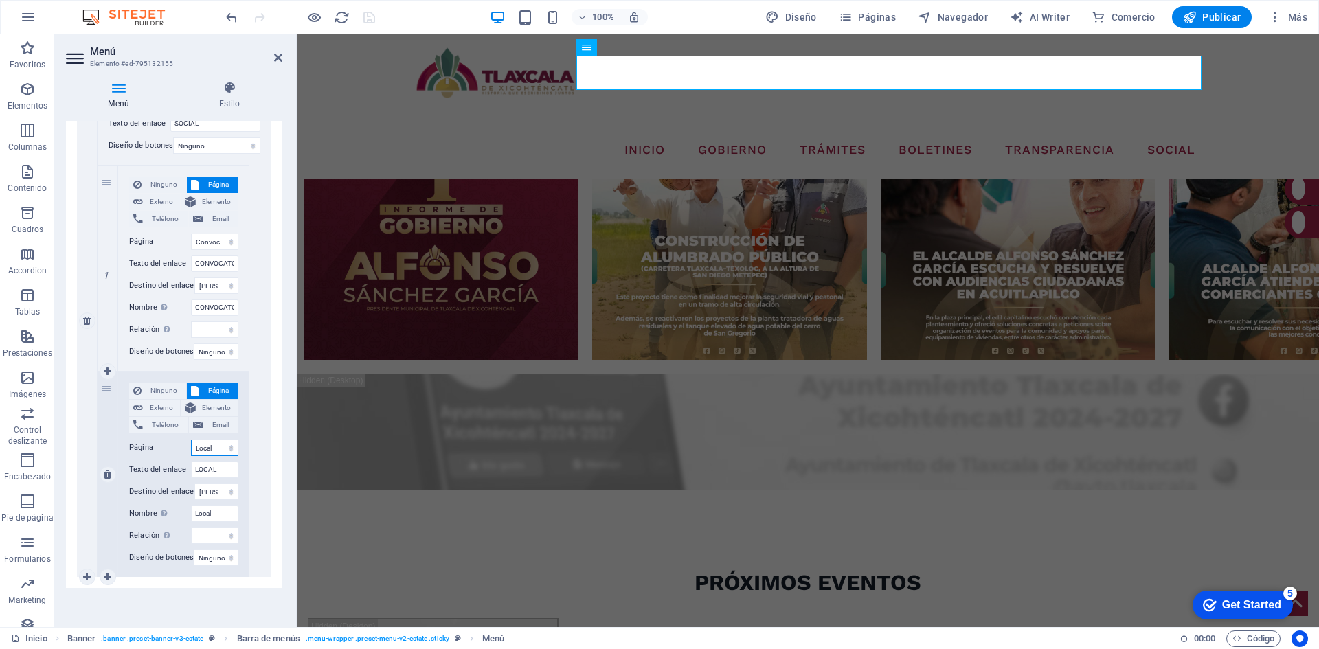
select select
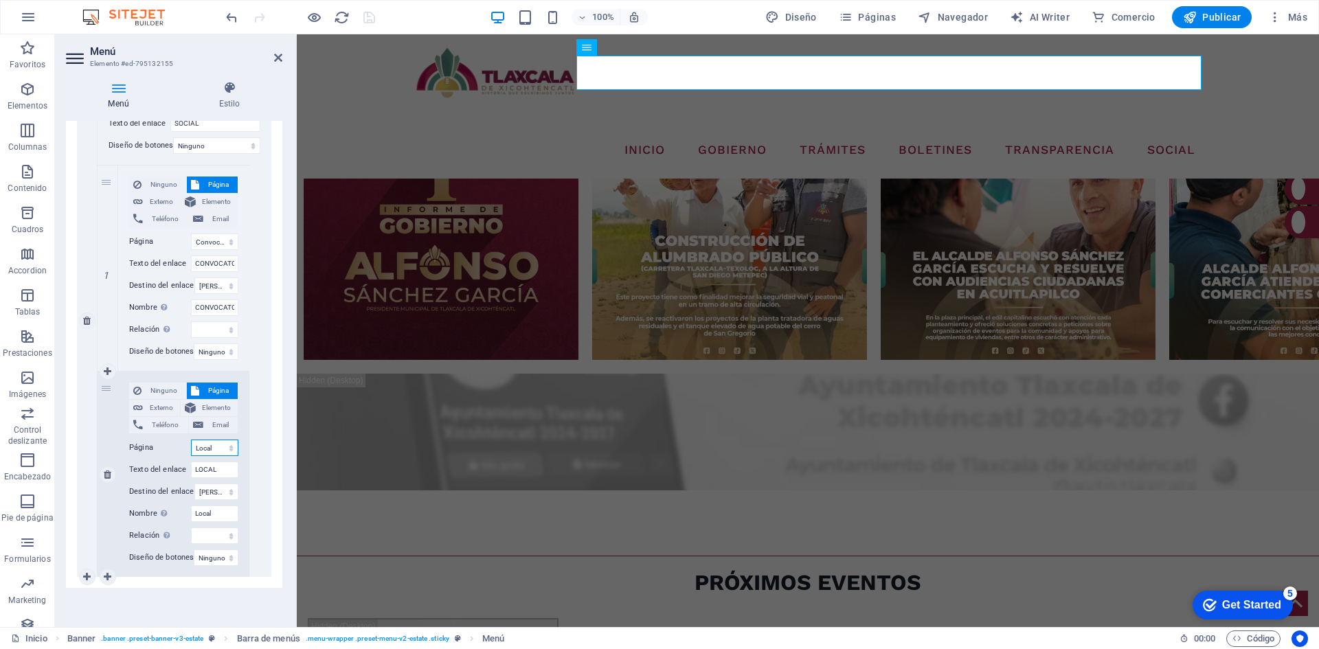
select select
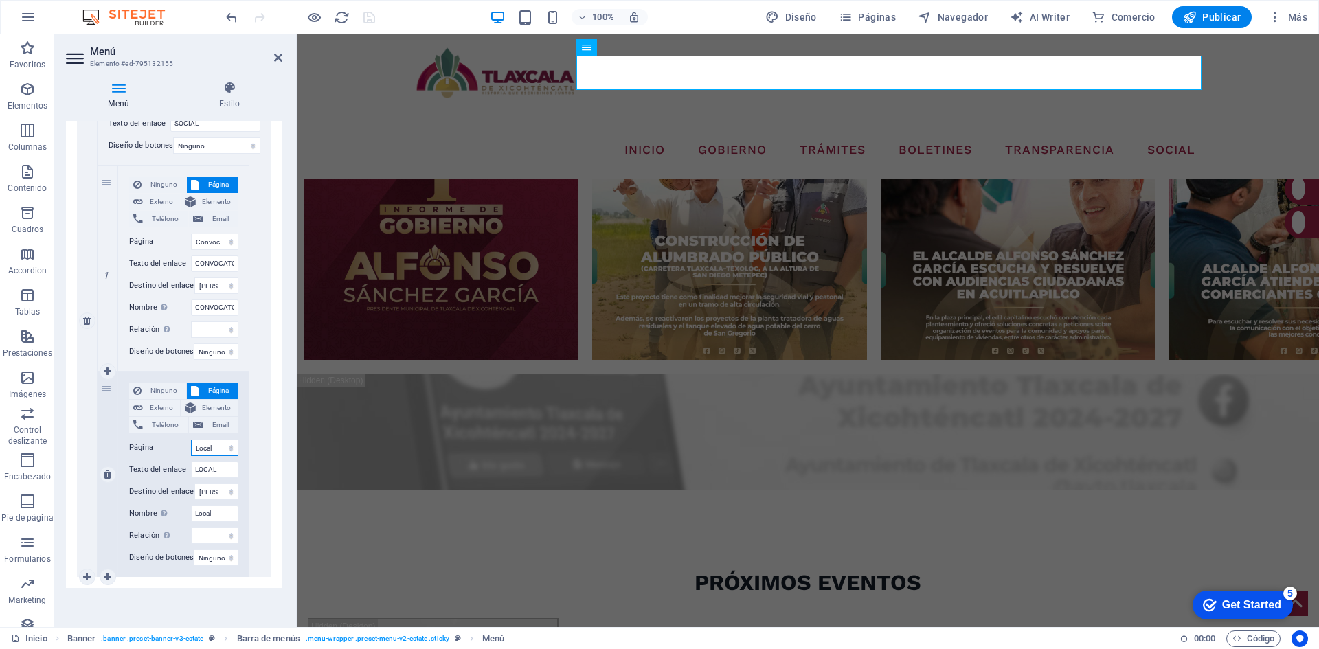
select select
click at [367, 20] on icon "save" at bounding box center [369, 18] width 16 height 16
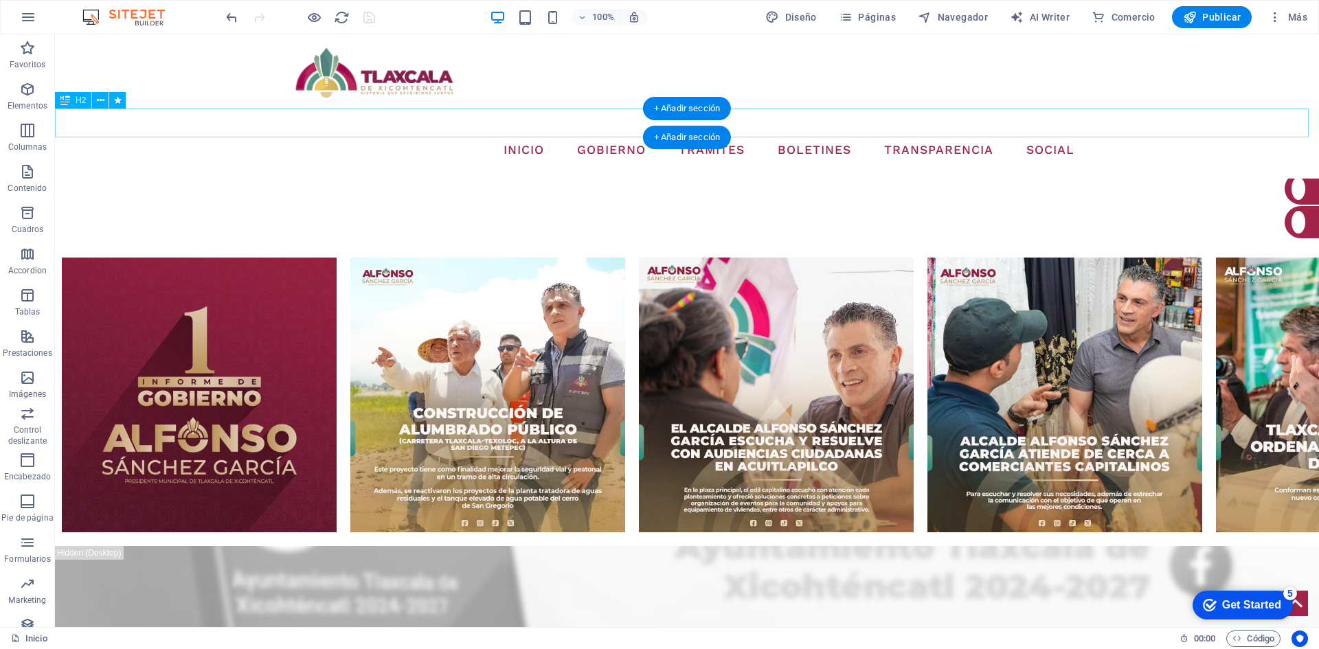
scroll to position [893, 0]
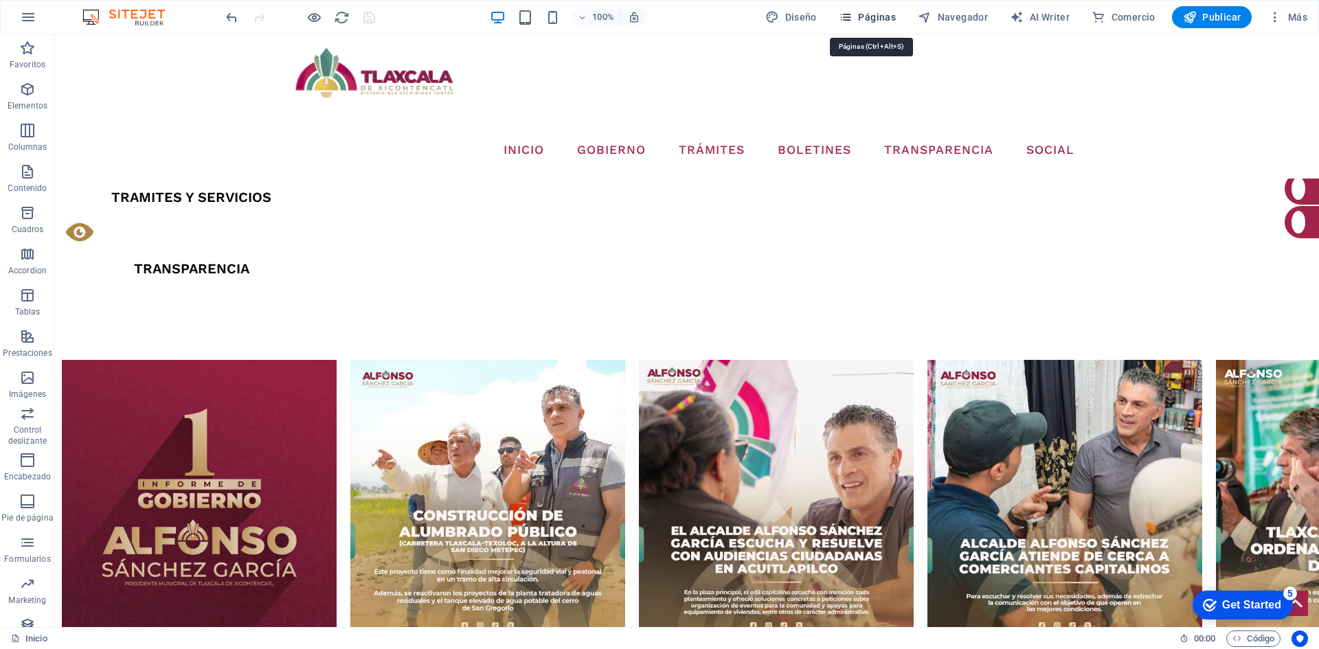
click at [865, 15] on span "Páginas" at bounding box center [867, 17] width 57 height 14
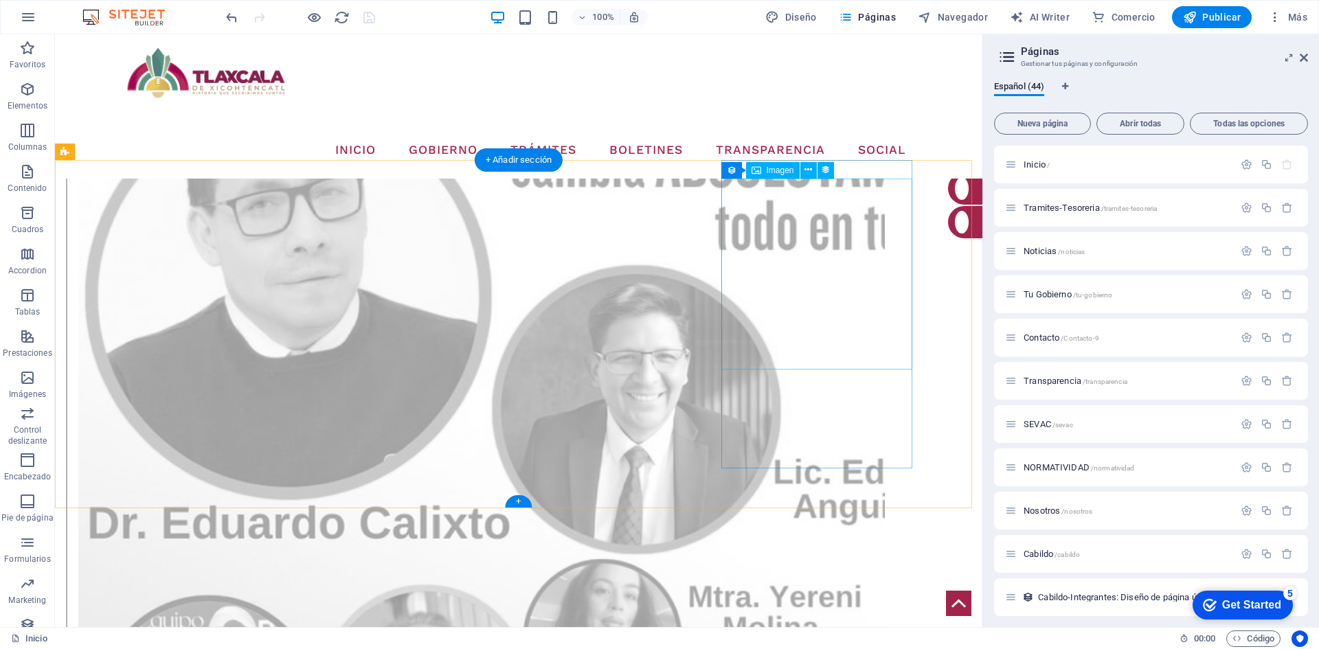
scroll to position [2473, 0]
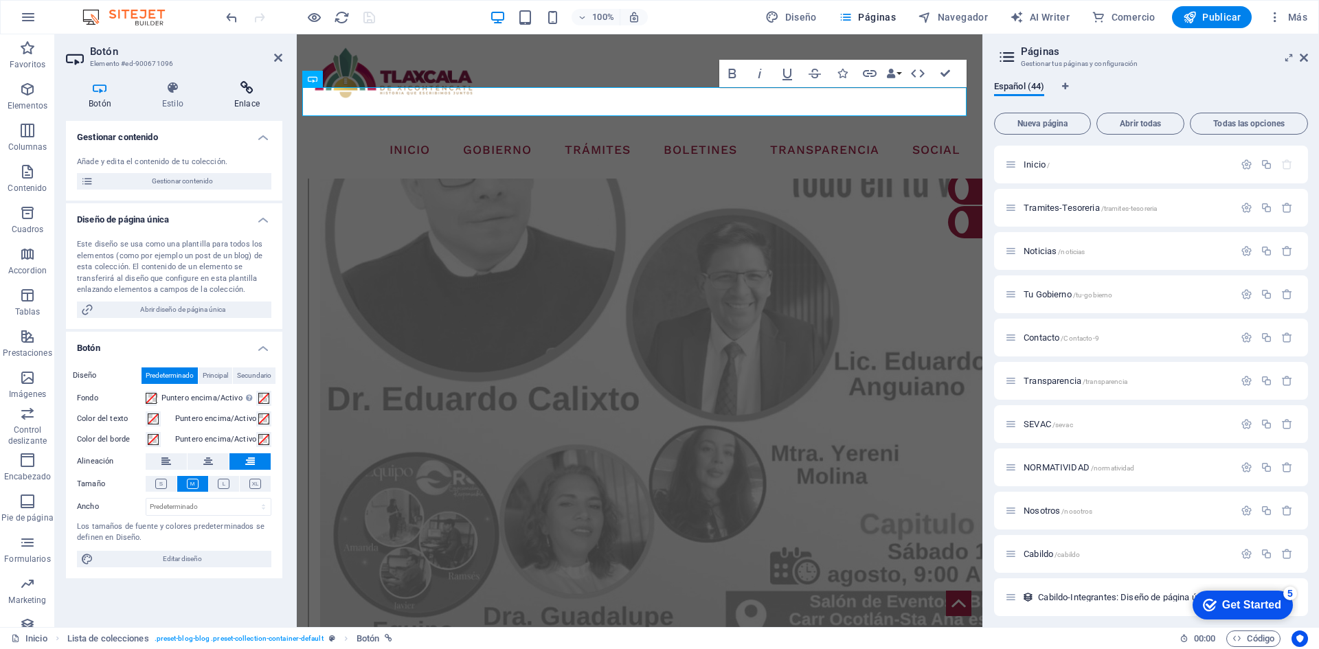
click at [243, 97] on h4 "Enlace" at bounding box center [247, 95] width 71 height 29
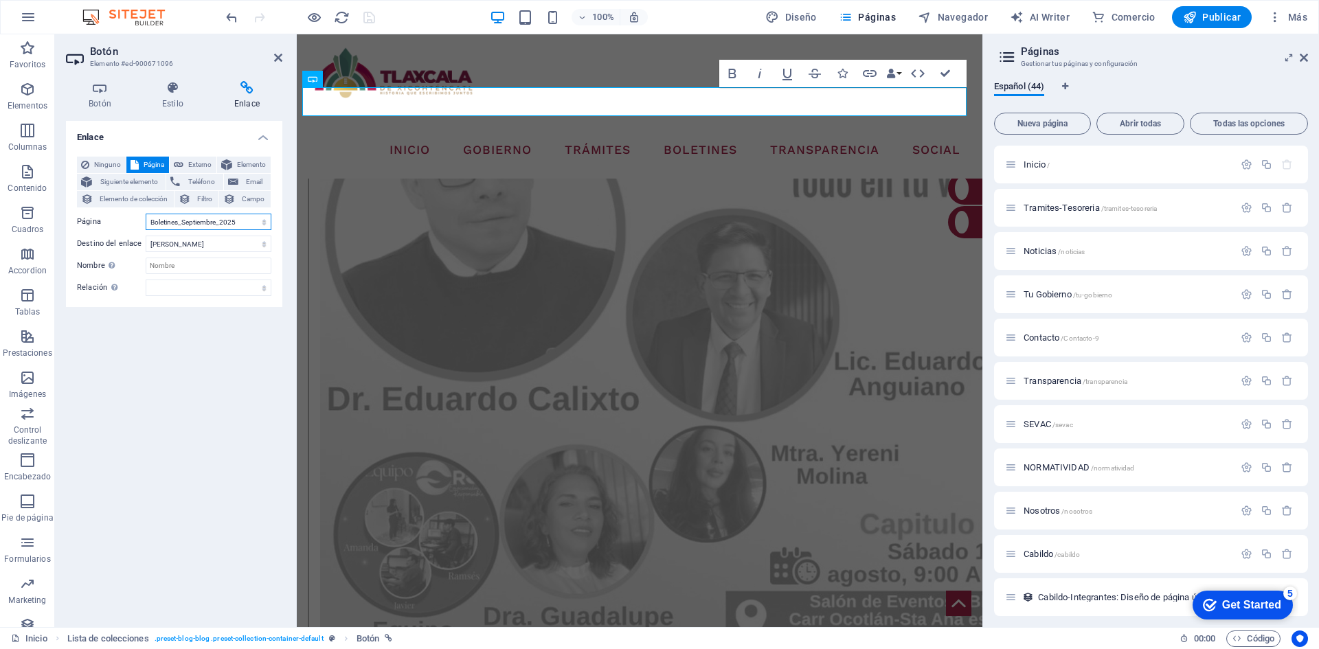
click at [257, 223] on select "Inicio Tramites-Tesoreria Noticias Tu Gobierno Contacto Transparencia SEVAC NOR…" at bounding box center [209, 222] width 126 height 16
click at [146, 214] on select "Inicio Tramites-Tesoreria Noticias Tu Gobierno Contacto Transparencia SEVAC NOR…" at bounding box center [209, 222] width 126 height 16
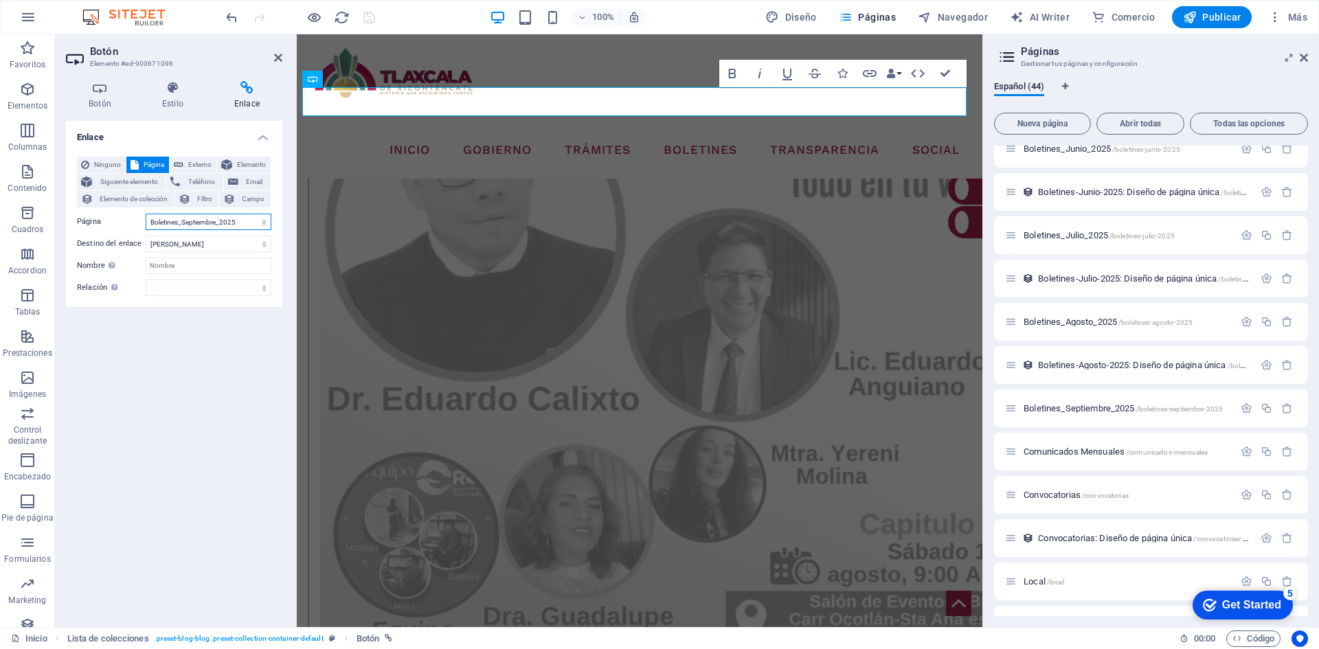
scroll to position [1434, 0]
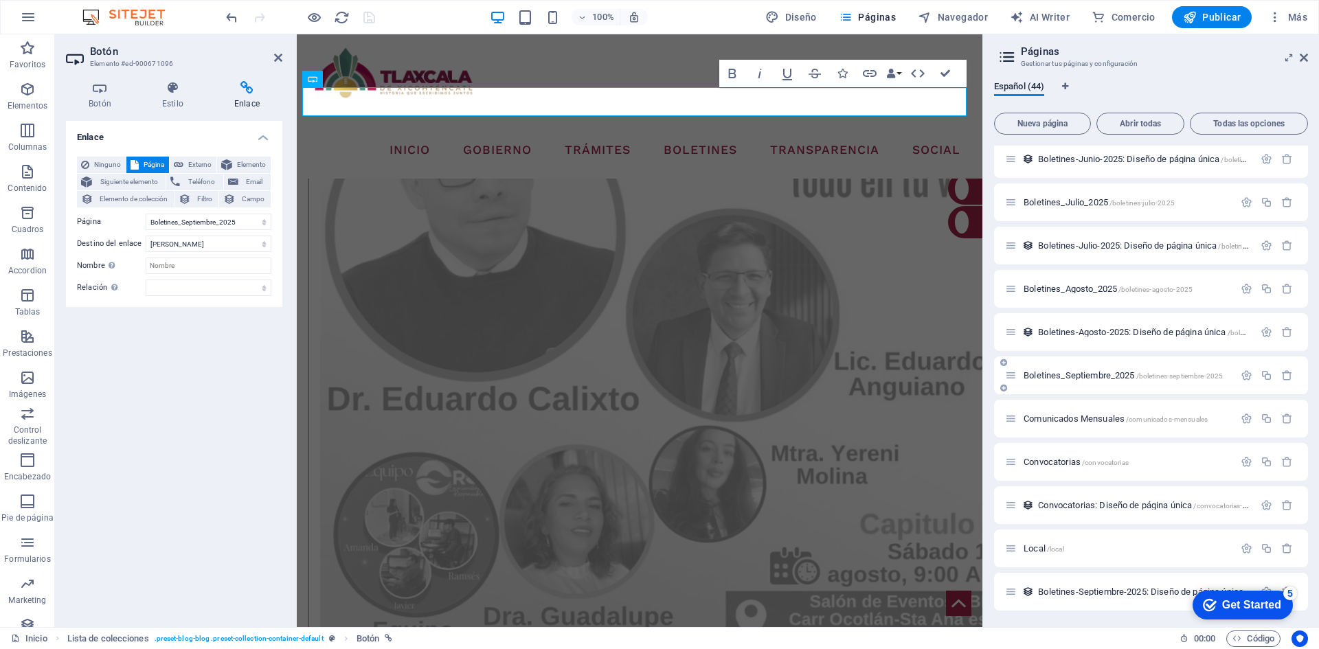
click at [1069, 374] on span "Boletines_Septiembre_2025 /boletines-septiembre-2025" at bounding box center [1123, 375] width 199 height 10
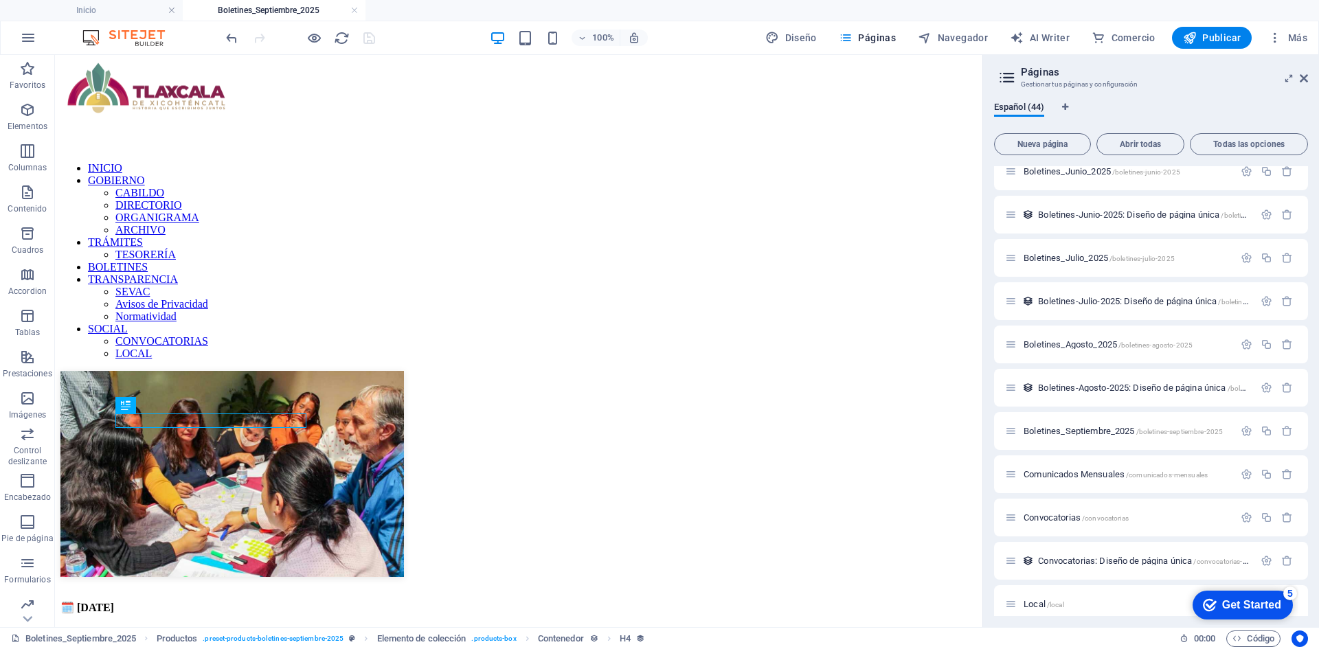
scroll to position [0, 0]
click at [1303, 78] on icon at bounding box center [1304, 78] width 8 height 11
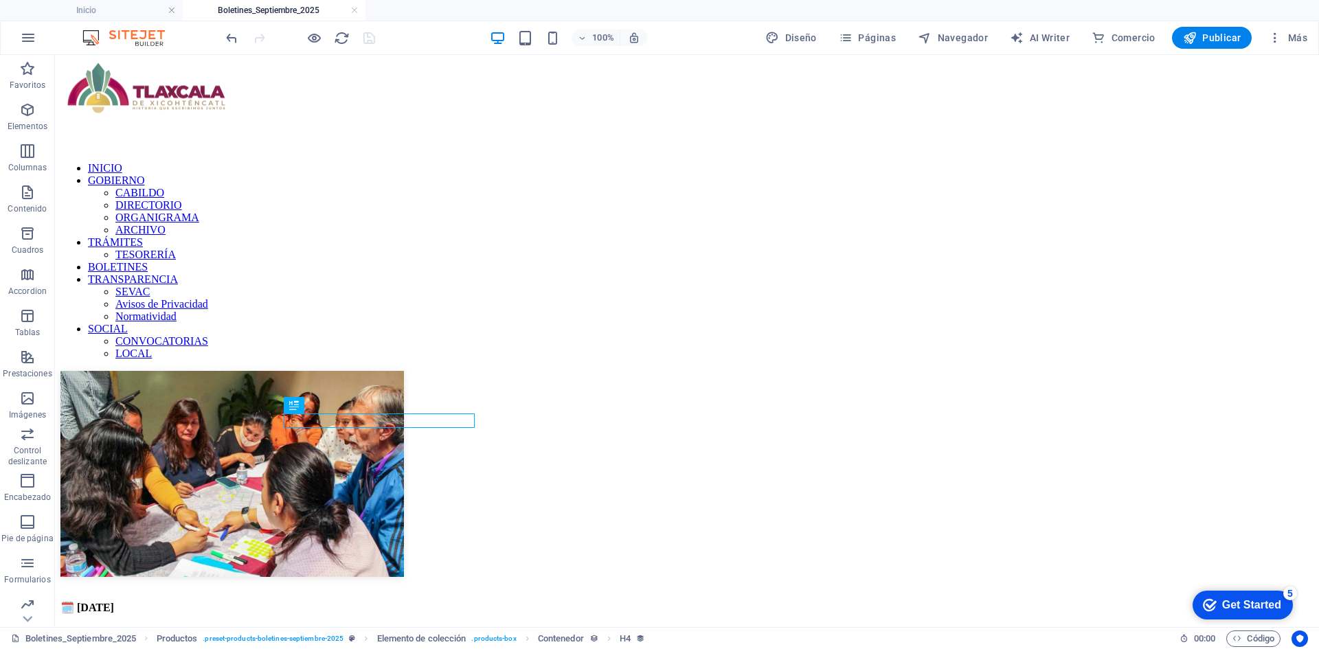
drag, startPoint x: 125, startPoint y: 8, endPoint x: 207, endPoint y: 17, distance: 82.2
click at [125, 8] on h4 "Inicio" at bounding box center [91, 10] width 183 height 15
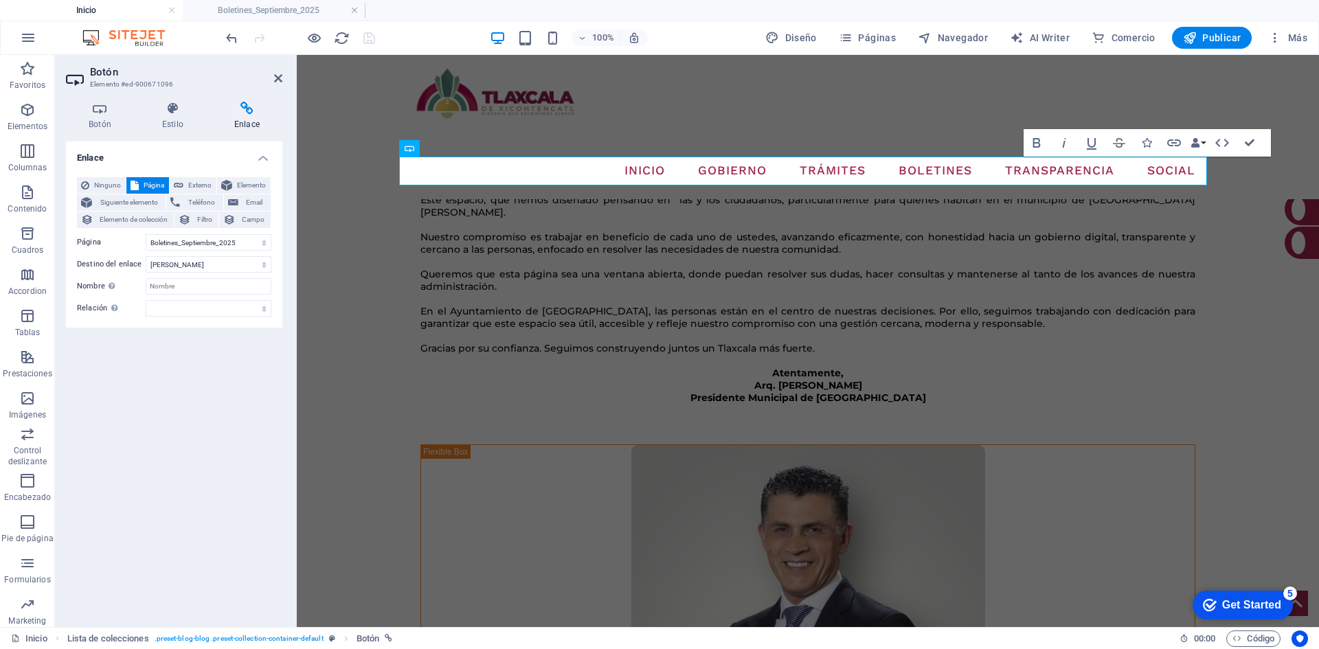
scroll to position [2508, 0]
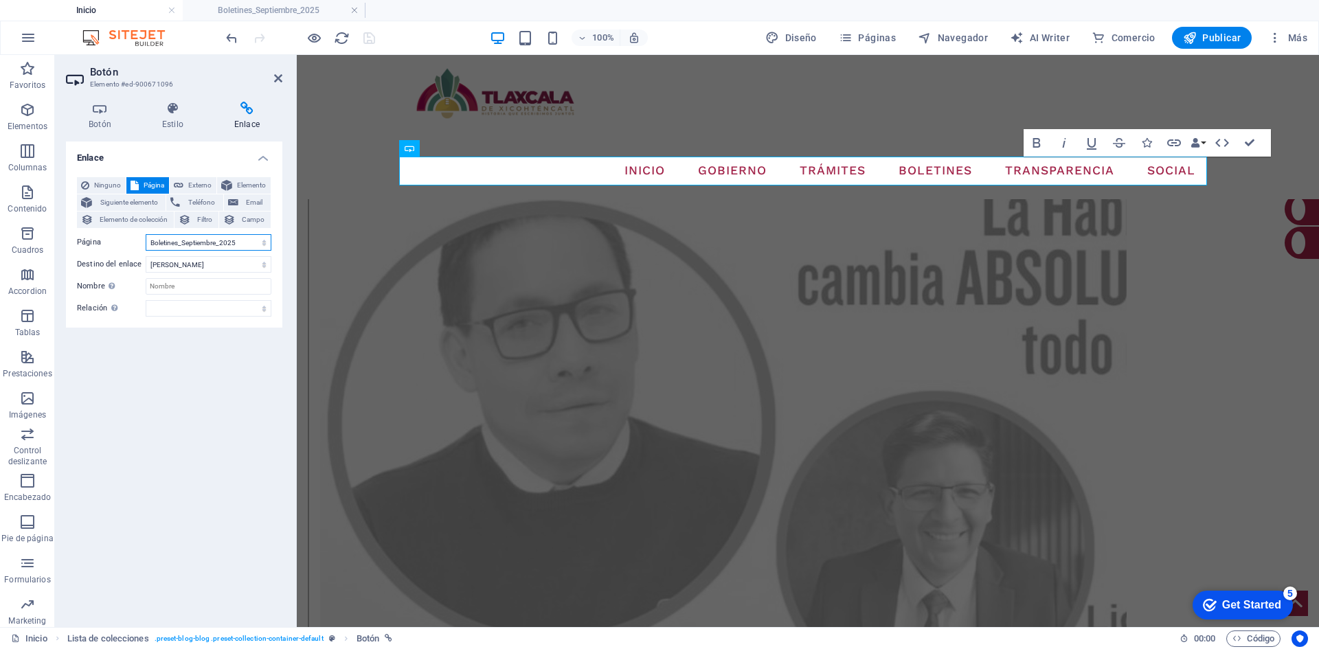
click at [251, 245] on select "Inicio Tramites-Tesoreria Noticias Tu Gobierno Contacto Transparencia SEVAC NOR…" at bounding box center [209, 242] width 126 height 16
click at [730, 154] on nav "INICIO GOBIERNO CABILDO DIRECTORIO ORGANIGRAMA ARCHIVO TRÁMITES TESORERÍA BOLET…" at bounding box center [807, 171] width 797 height 34
select select
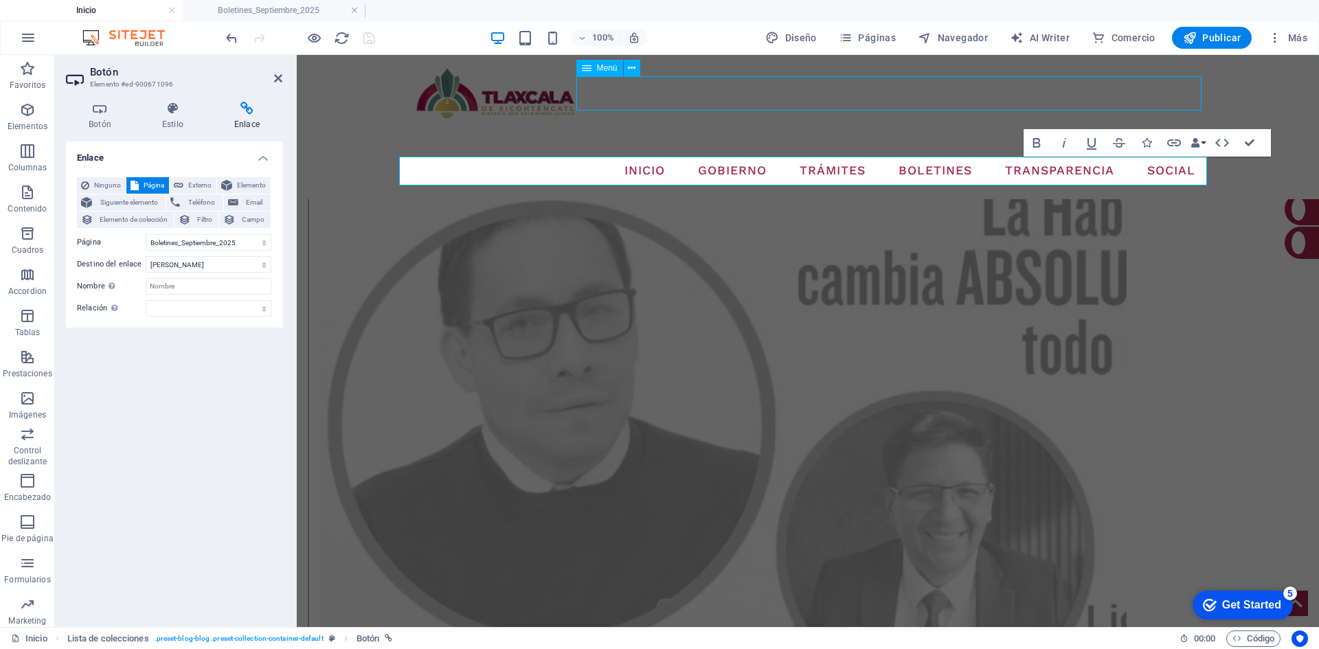
select select "9"
select select
select select "10"
select select
select select "14"
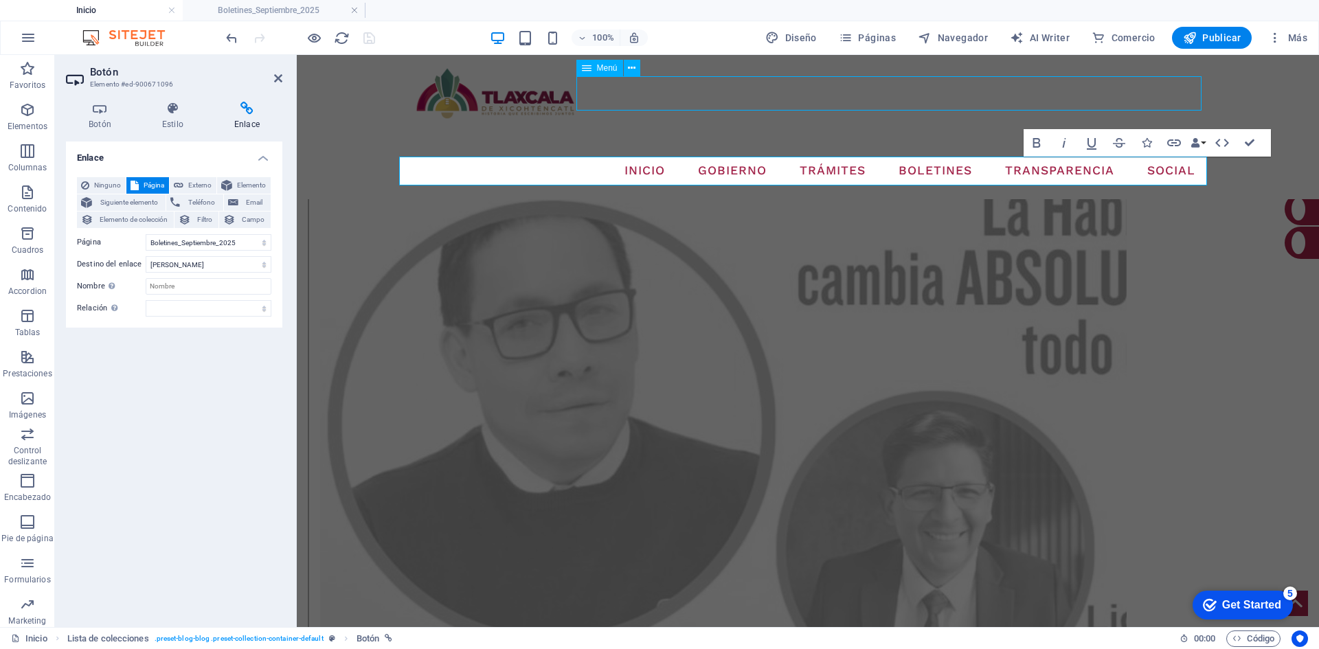
select select
select select "12"
select select
select select "1"
select select
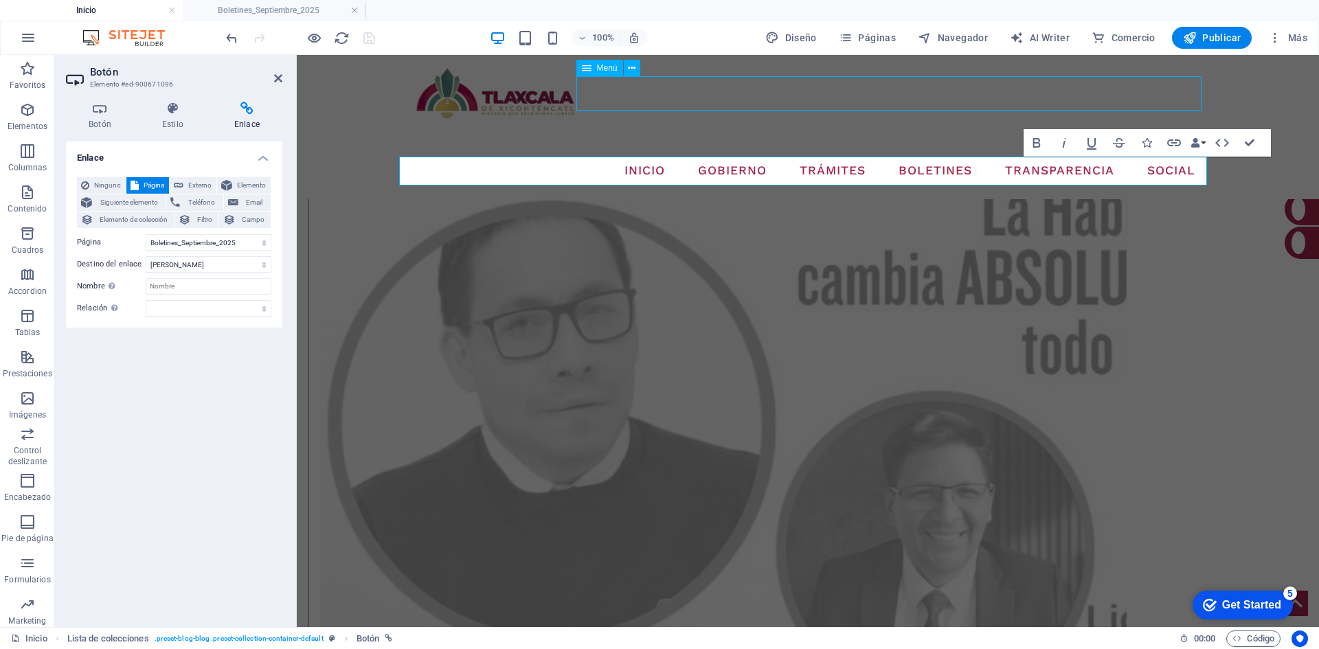
select select "23"
select select
select select "5"
select select
select select "6"
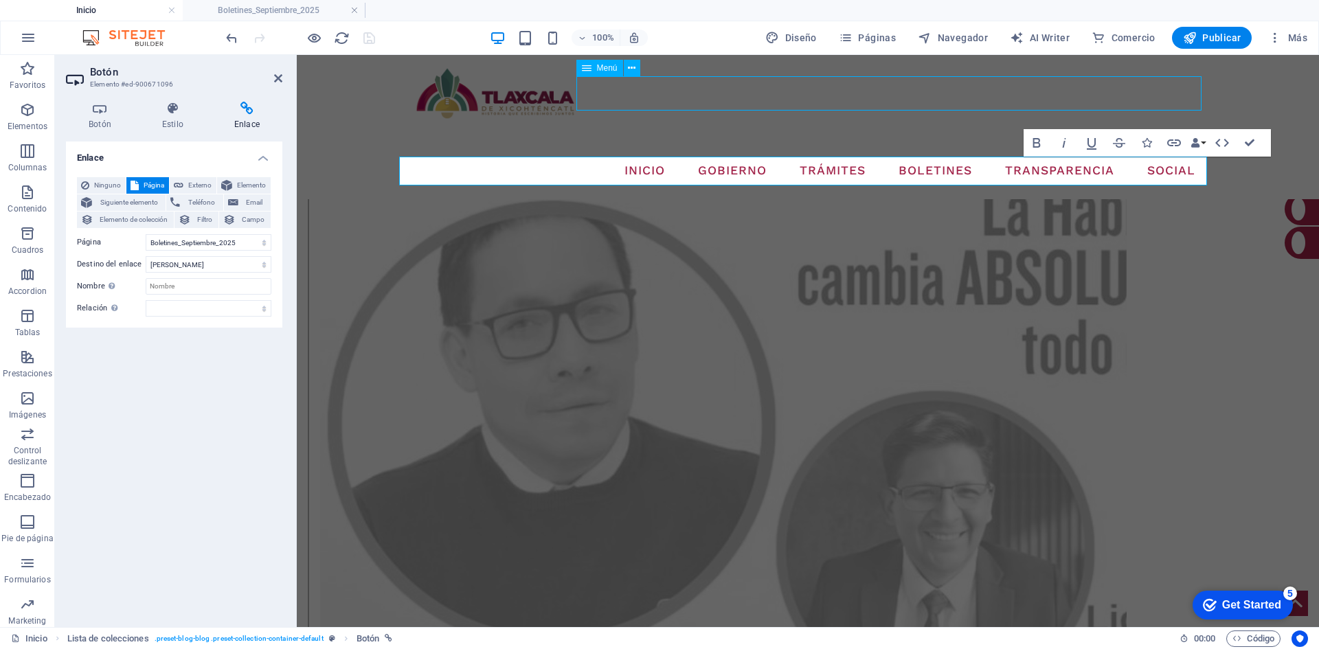
select select
select select "21"
select select
select select "7"
select select
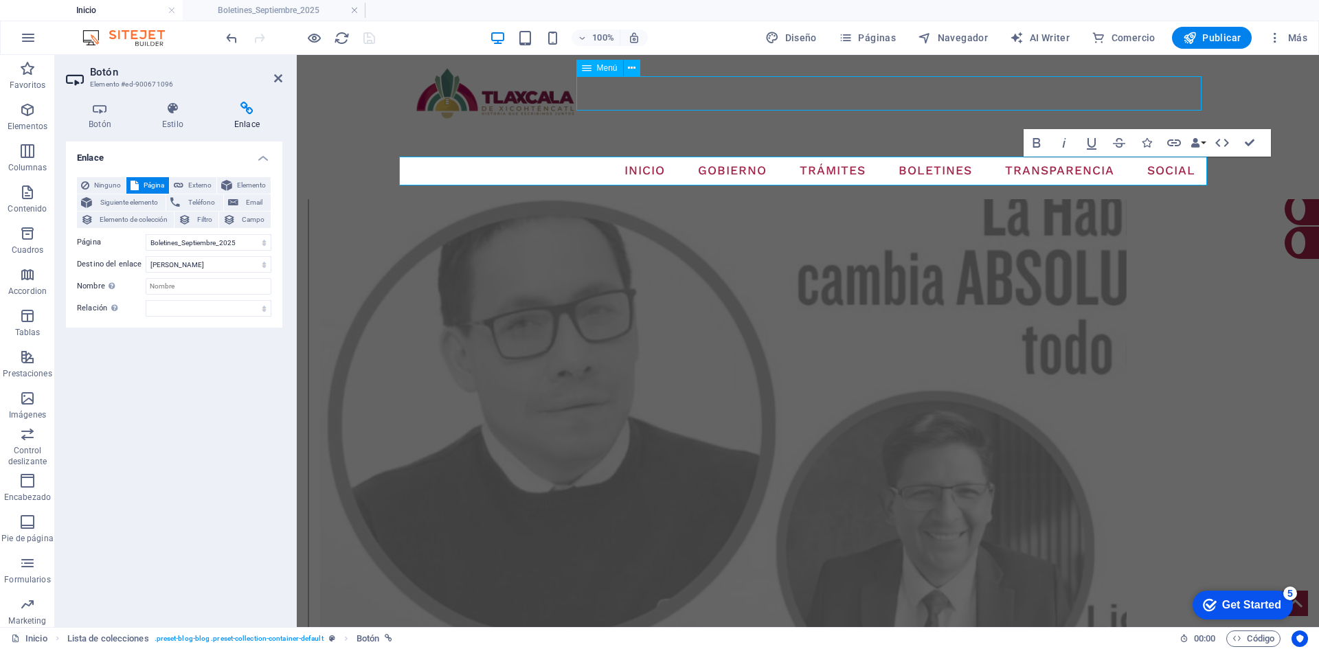
select select "31"
select select
select select "32"
select select
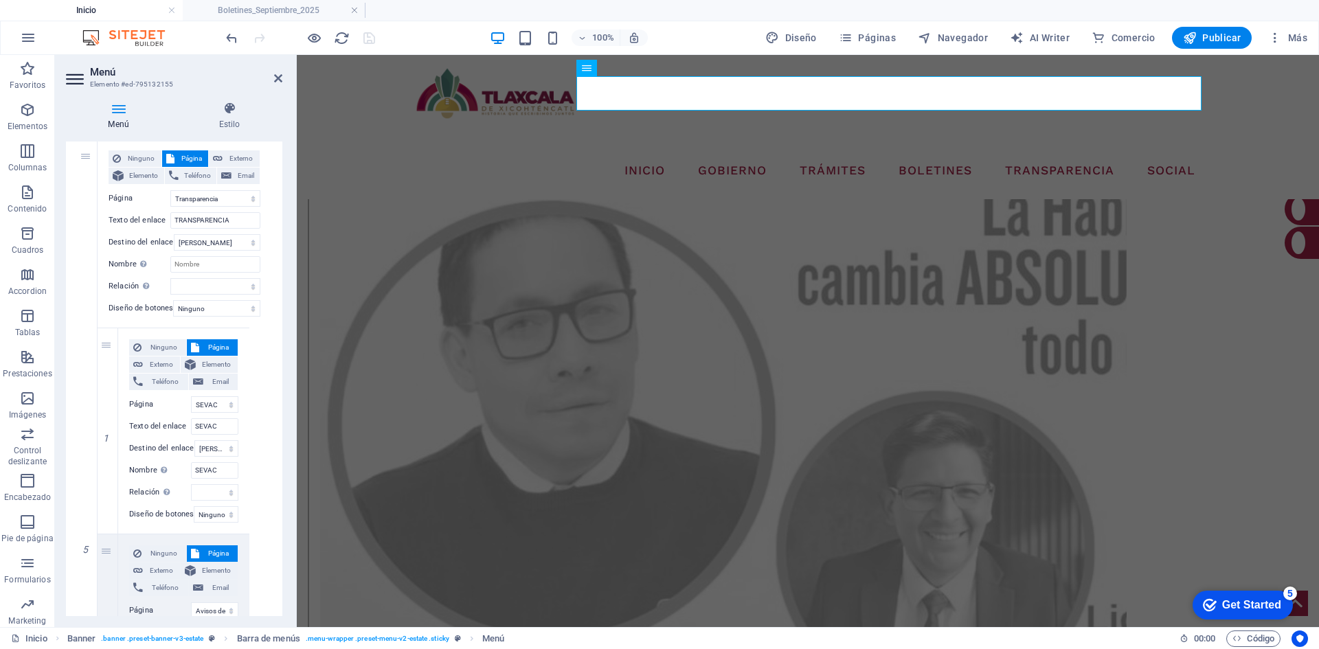
scroll to position [1580, 0]
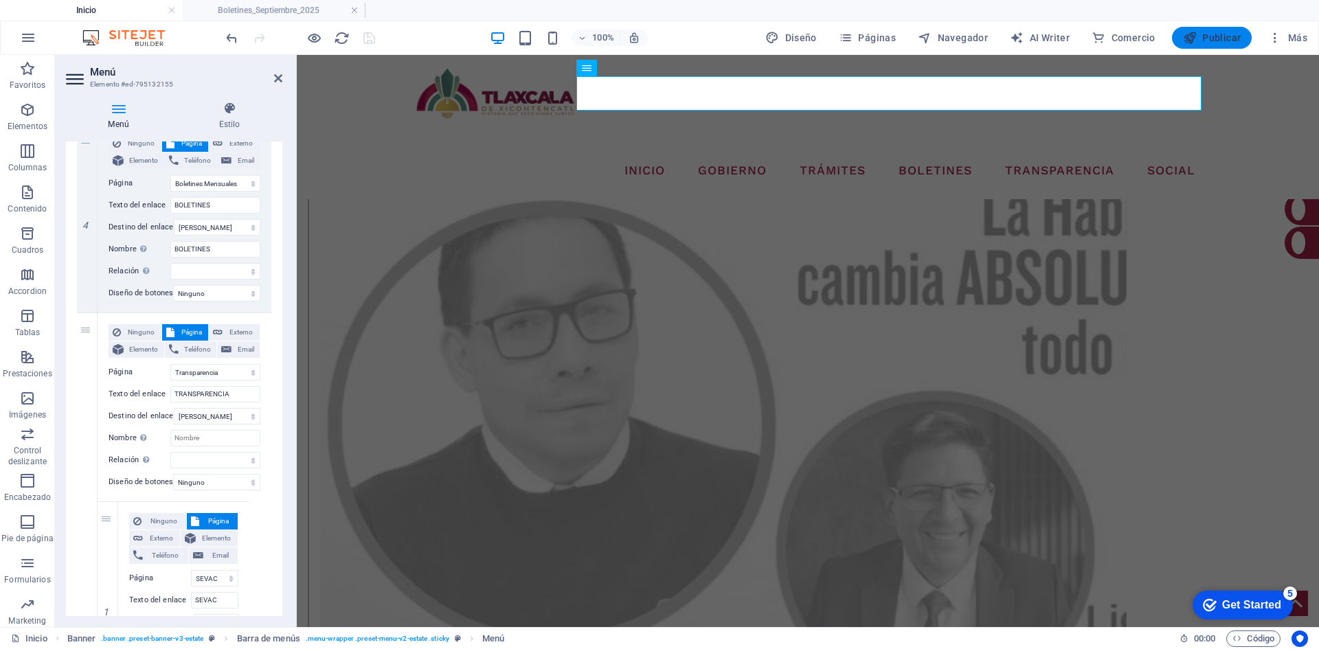
click at [1195, 38] on icon "button" at bounding box center [1190, 38] width 14 height 14
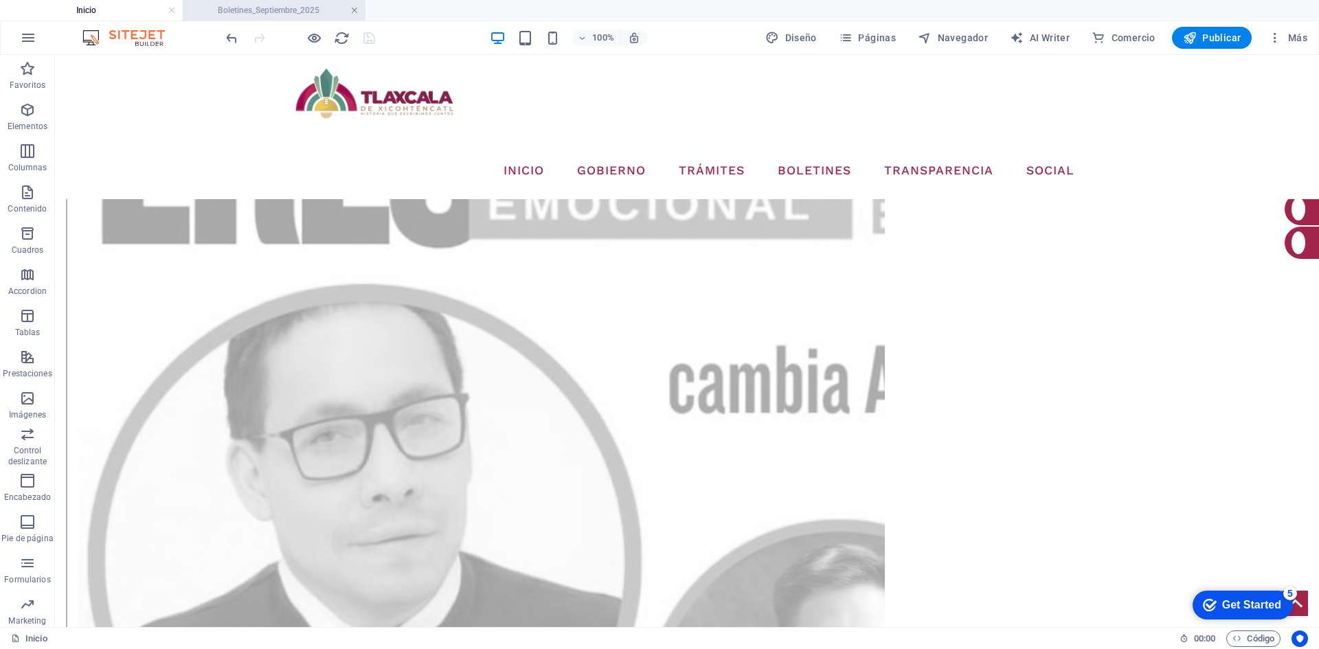
click at [357, 10] on link at bounding box center [354, 10] width 8 height 13
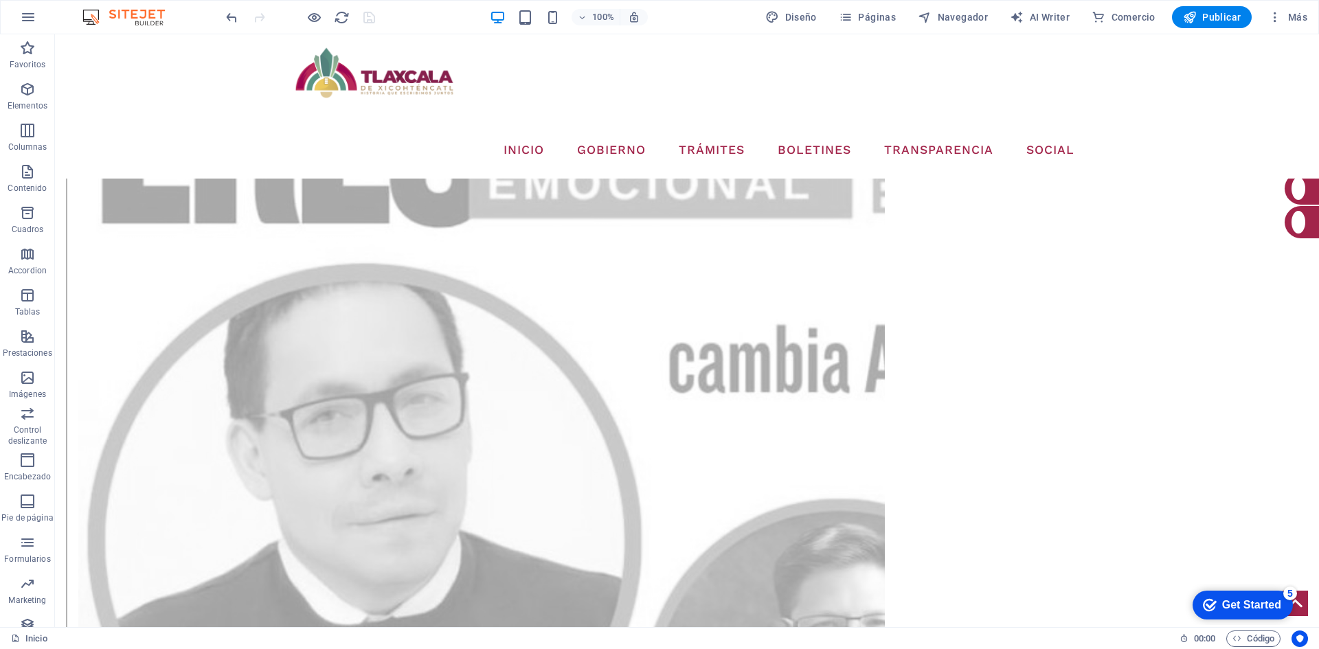
scroll to position [2529, 0]
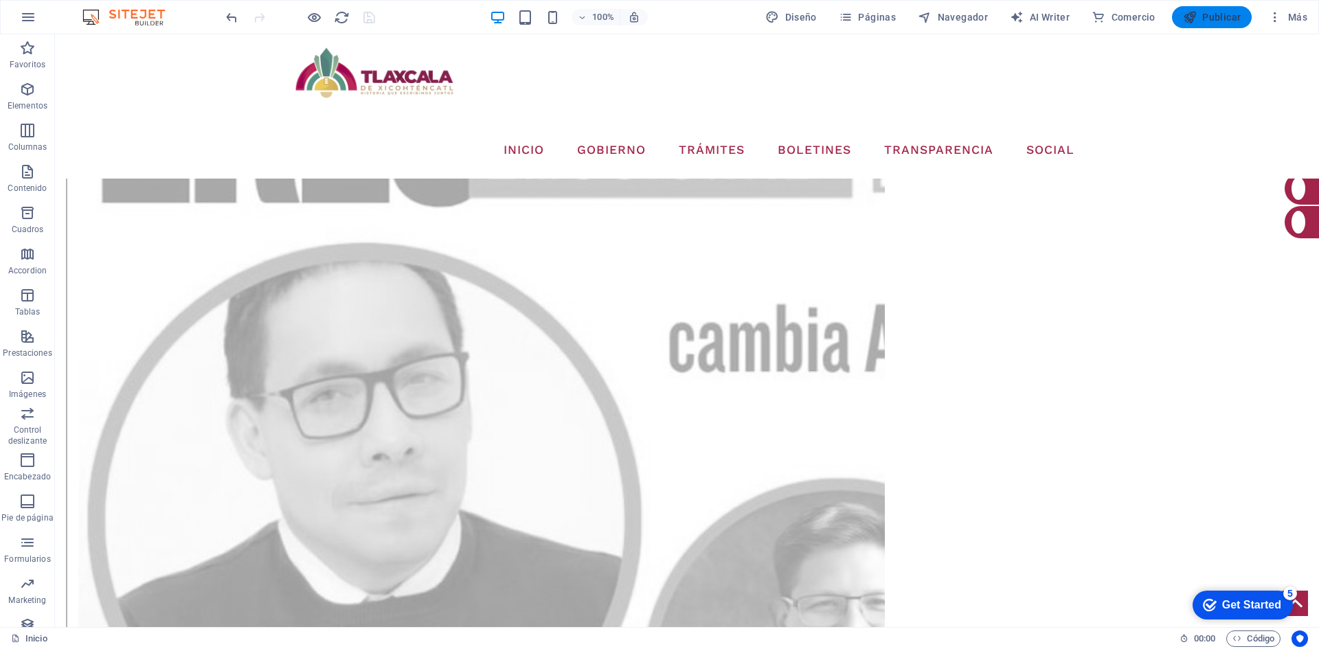
click at [1226, 20] on span "Publicar" at bounding box center [1212, 17] width 58 height 14
